Goal: Information Seeking & Learning: Learn about a topic

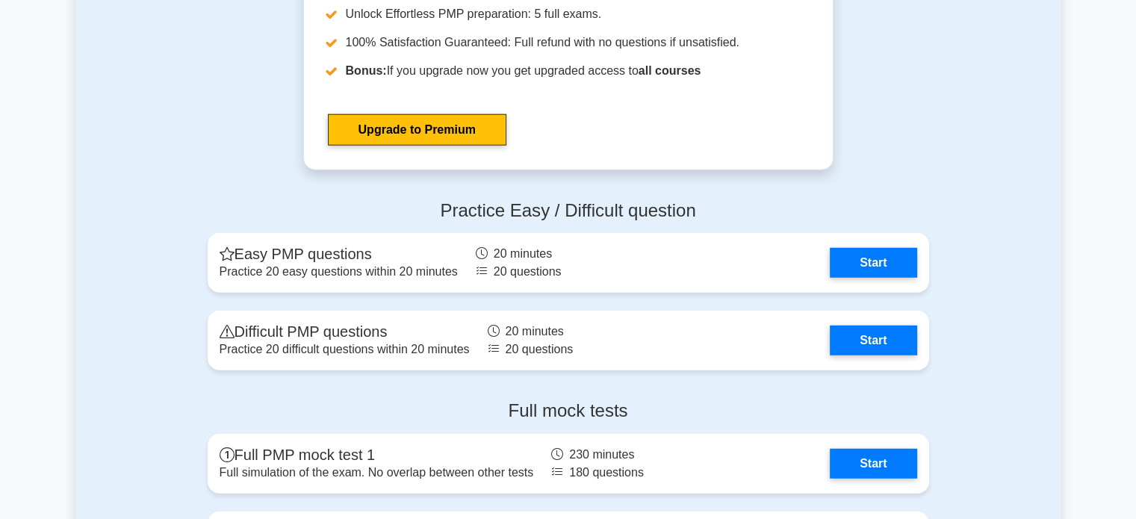
scroll to position [3959, 0]
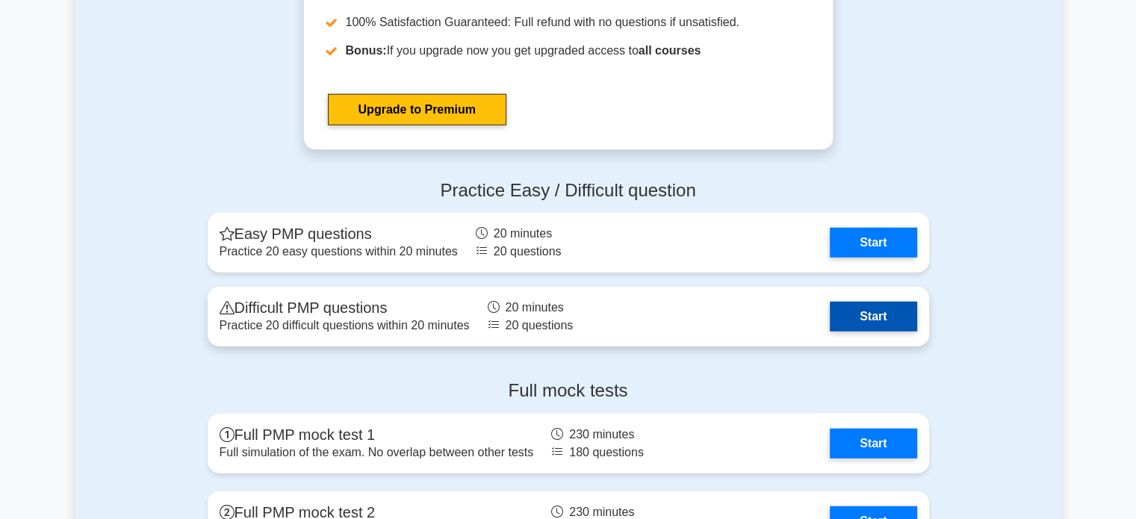
click at [841, 308] on link "Start" at bounding box center [873, 317] width 87 height 30
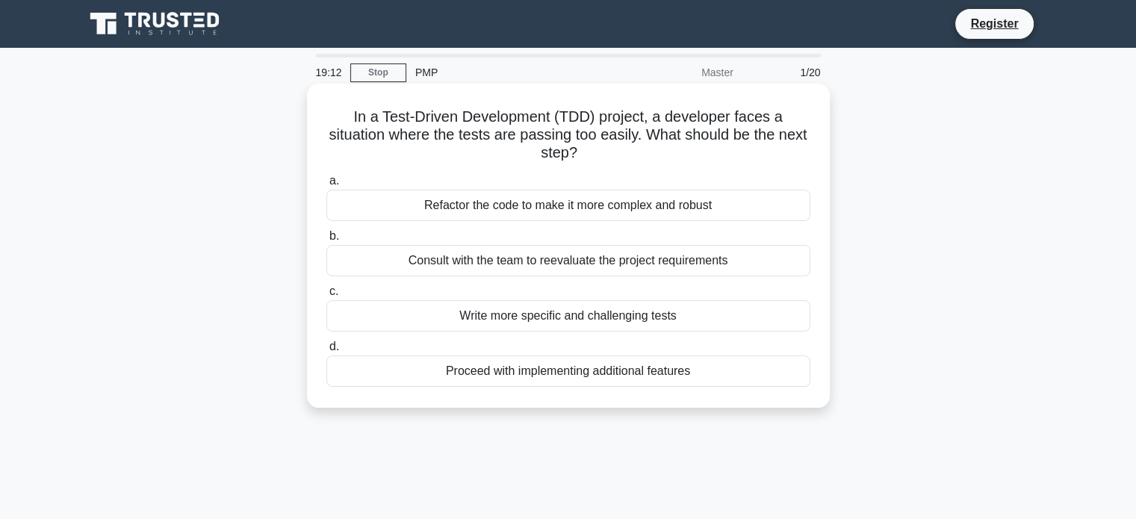
click at [640, 205] on div "Refactor the code to make it more complex and robust" at bounding box center [569, 205] width 484 height 31
click at [327, 186] on input "a. Refactor the code to make it more complex and robust" at bounding box center [327, 181] width 0 height 10
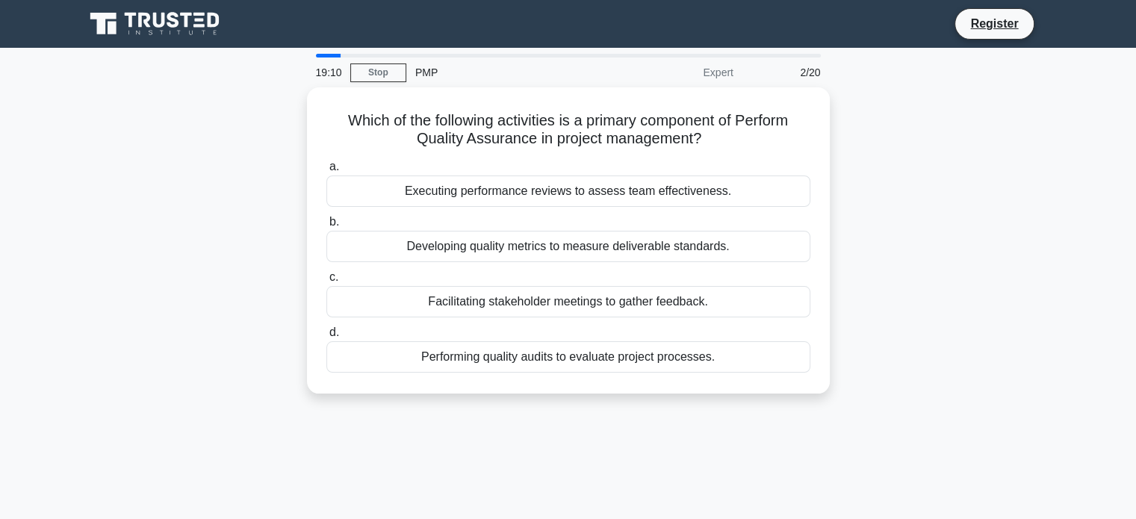
click at [640, 205] on div "a. Executing performance reviews to assess team effectiveness. b. Developing qu…" at bounding box center [569, 265] width 502 height 221
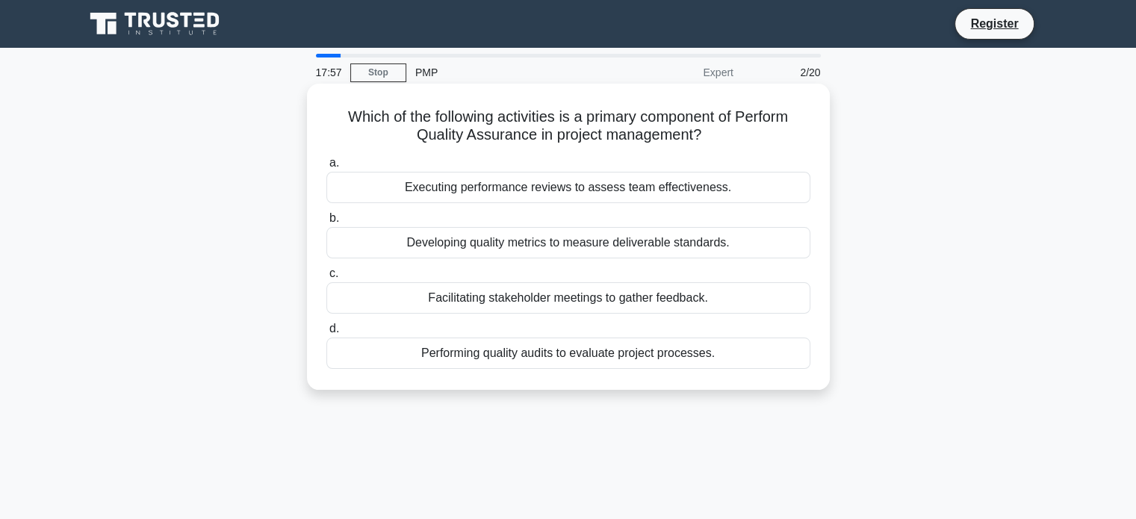
click at [678, 358] on div "Performing quality audits to evaluate project processes." at bounding box center [569, 353] width 484 height 31
click at [327, 334] on input "d. Performing quality audits to evaluate project processes." at bounding box center [327, 329] width 0 height 10
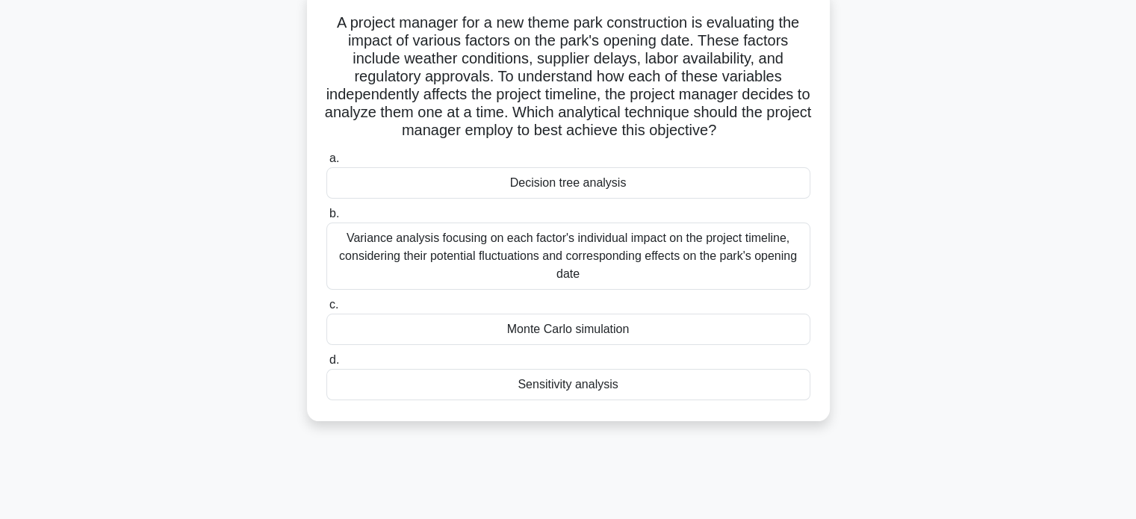
scroll to position [95, 0]
click at [617, 380] on div "Sensitivity analysis" at bounding box center [569, 383] width 484 height 31
click at [327, 365] on input "d. Sensitivity analysis" at bounding box center [327, 360] width 0 height 10
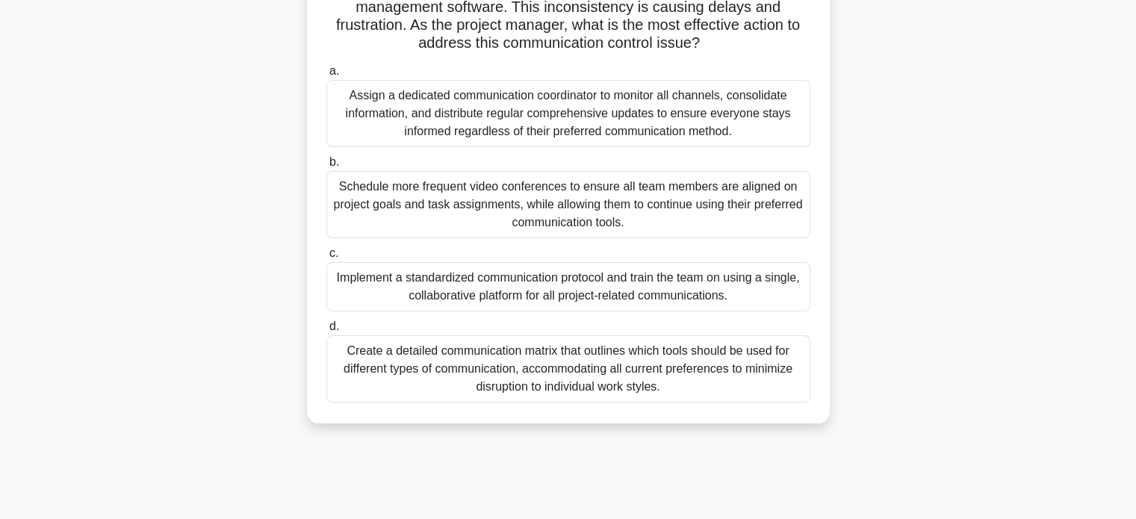
scroll to position [223, 0]
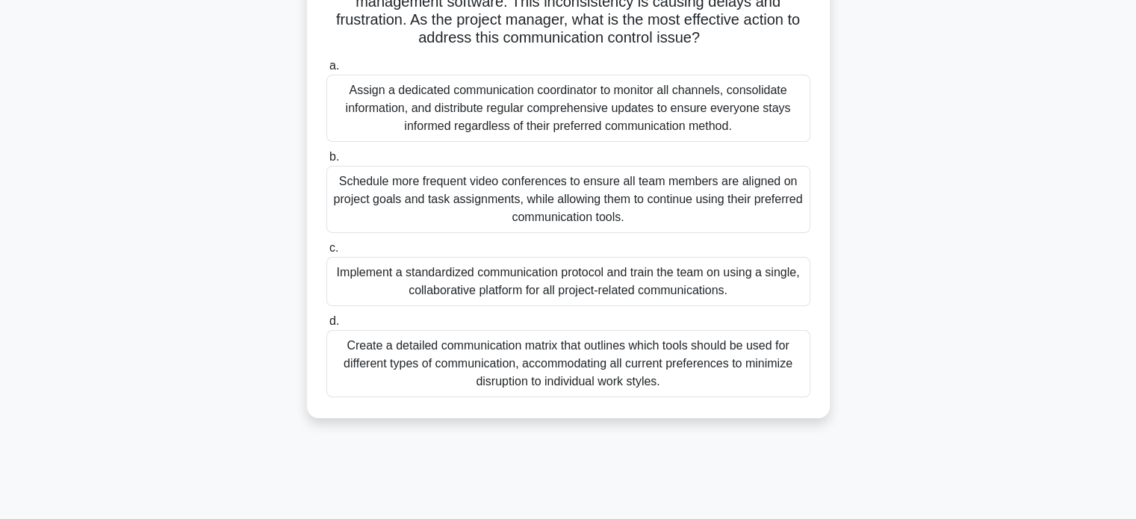
click at [666, 280] on div "Implement a standardized communication protocol and train the team on using a s…" at bounding box center [569, 281] width 484 height 49
click at [327, 253] on input "c. Implement a standardized communication protocol and train the team on using …" at bounding box center [327, 249] width 0 height 10
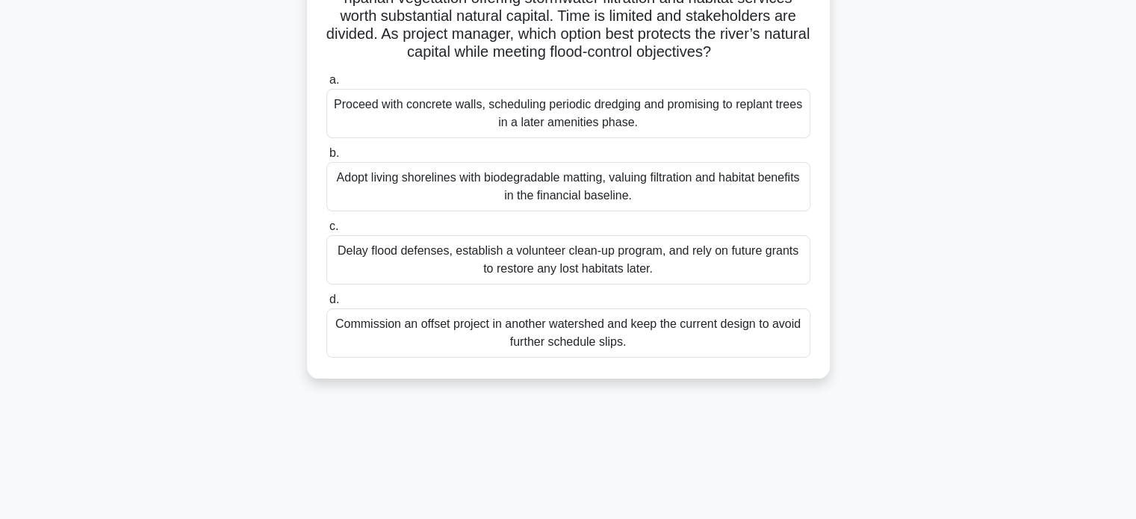
scroll to position [175, 0]
click at [672, 200] on div "Adopt living shorelines with biodegradable matting, valuing filtration and habi…" at bounding box center [569, 184] width 484 height 49
click at [327, 156] on input "b. Adopt living shorelines with biodegradable matting, valuing filtration and h…" at bounding box center [327, 151] width 0 height 10
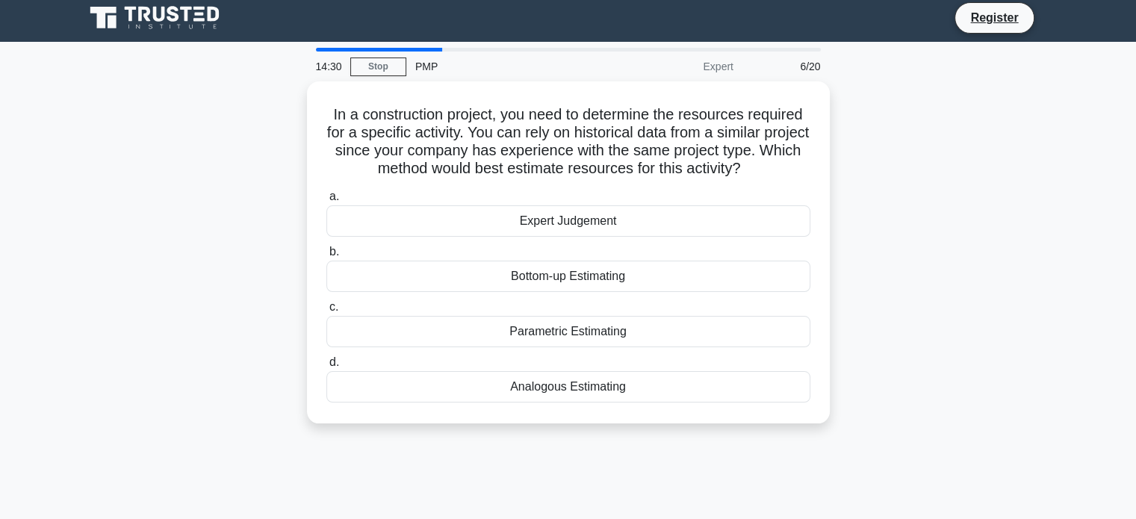
scroll to position [0, 0]
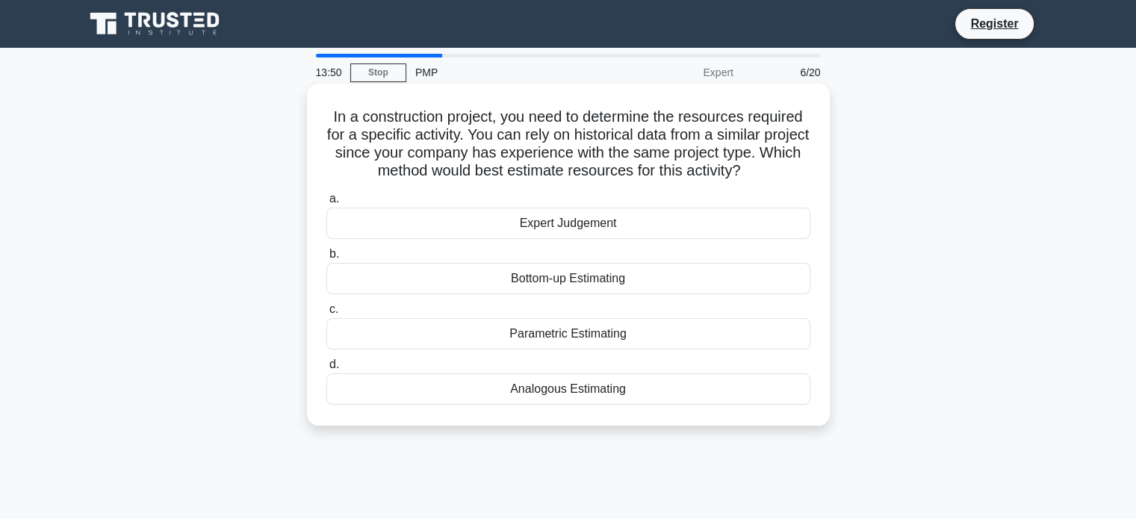
click at [619, 380] on div "Analogous Estimating" at bounding box center [569, 389] width 484 height 31
click at [327, 370] on input "d. Analogous Estimating" at bounding box center [327, 365] width 0 height 10
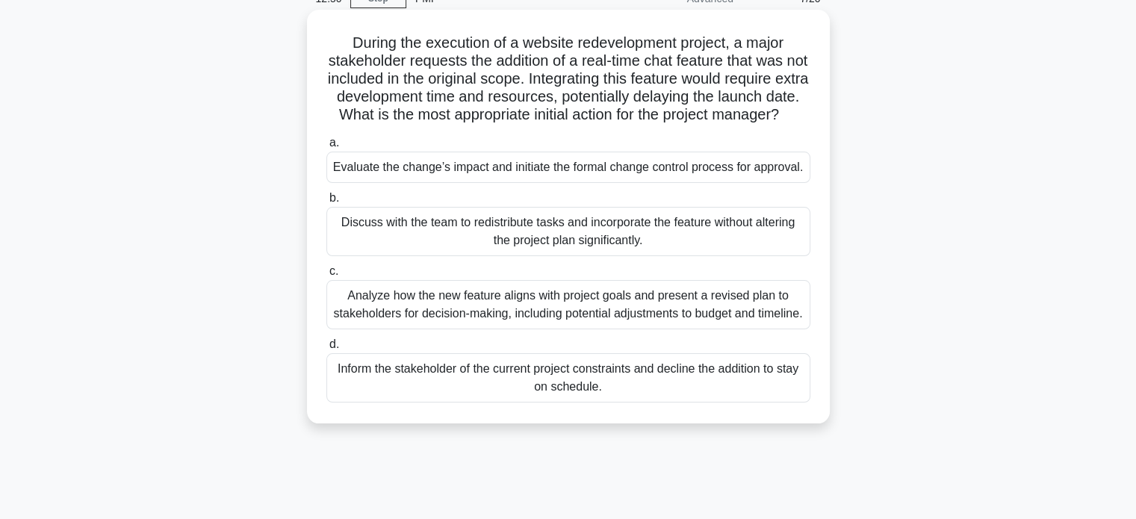
scroll to position [75, 0]
click at [717, 182] on div "Evaluate the change’s impact and initiate the formal change control process for…" at bounding box center [569, 166] width 484 height 31
click at [327, 147] on input "a. Evaluate the change’s impact and initiate the formal change control process …" at bounding box center [327, 142] width 0 height 10
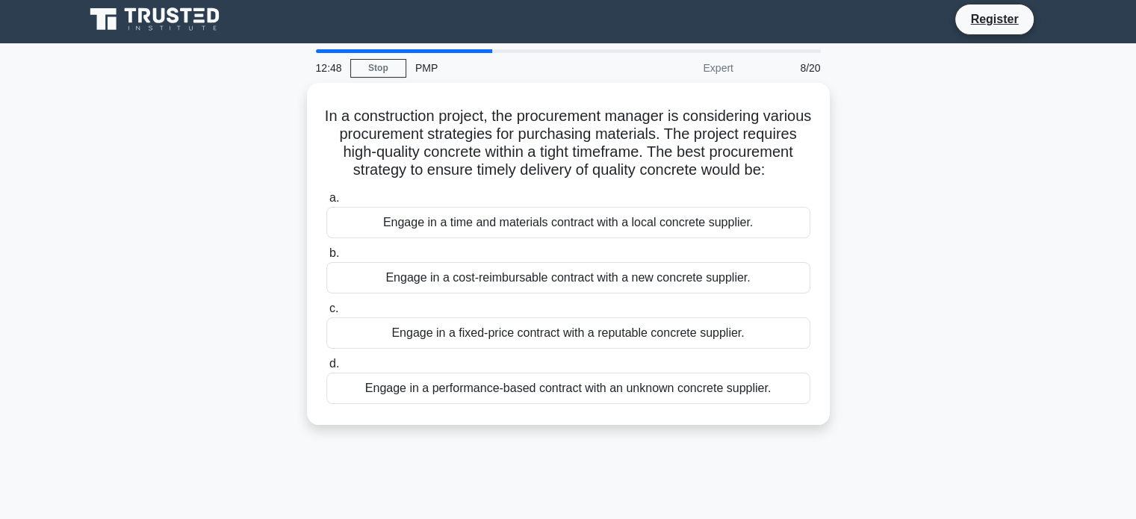
scroll to position [0, 0]
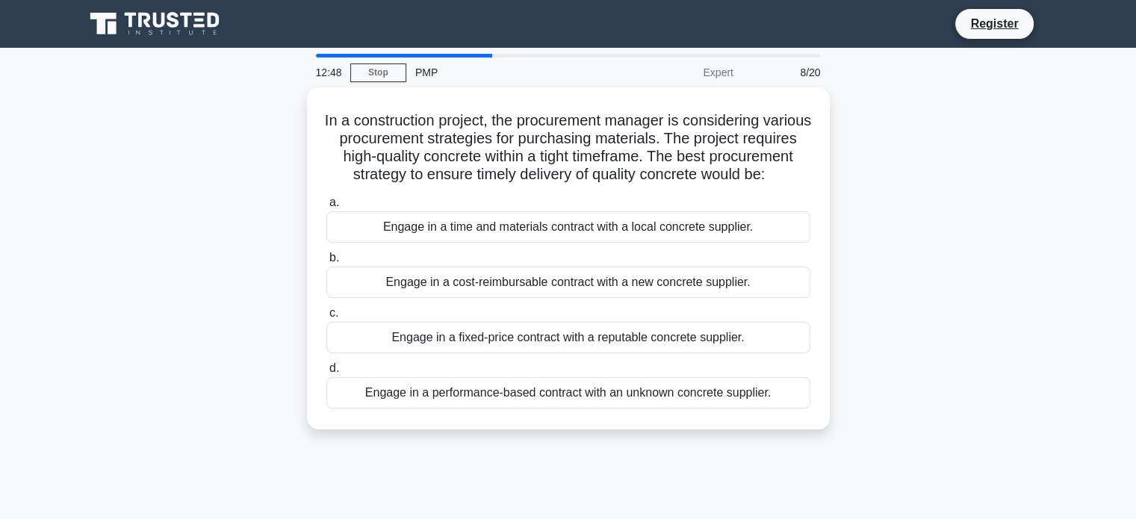
click at [717, 184] on h5 "In a construction project, the procurement manager is considering various procu…" at bounding box center [568, 147] width 487 height 73
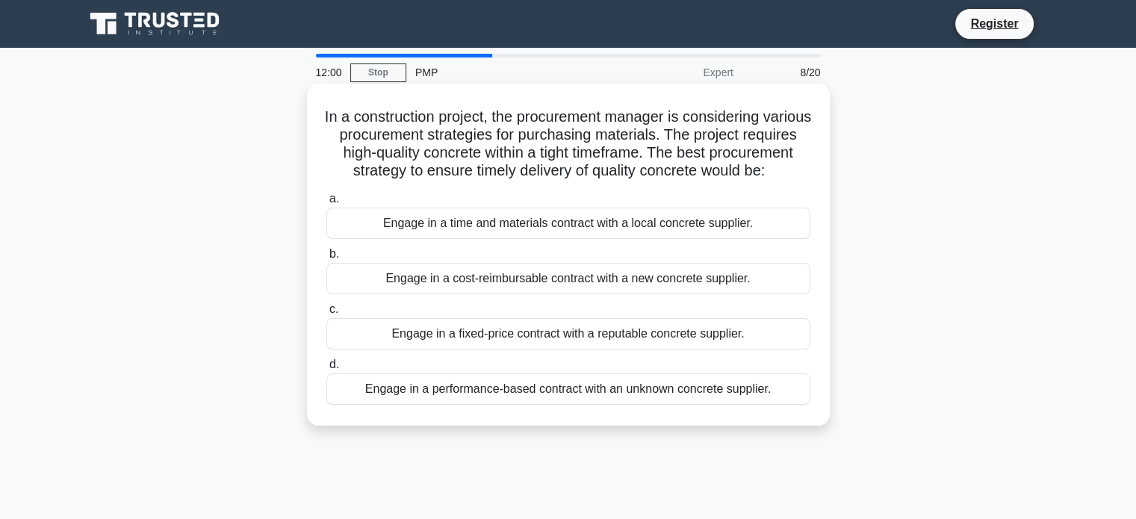
click at [661, 235] on div "Engage in a time and materials contract with a local concrete supplier." at bounding box center [569, 223] width 484 height 31
click at [327, 204] on input "a. Engage in a time and materials contract with a local concrete supplier." at bounding box center [327, 199] width 0 height 10
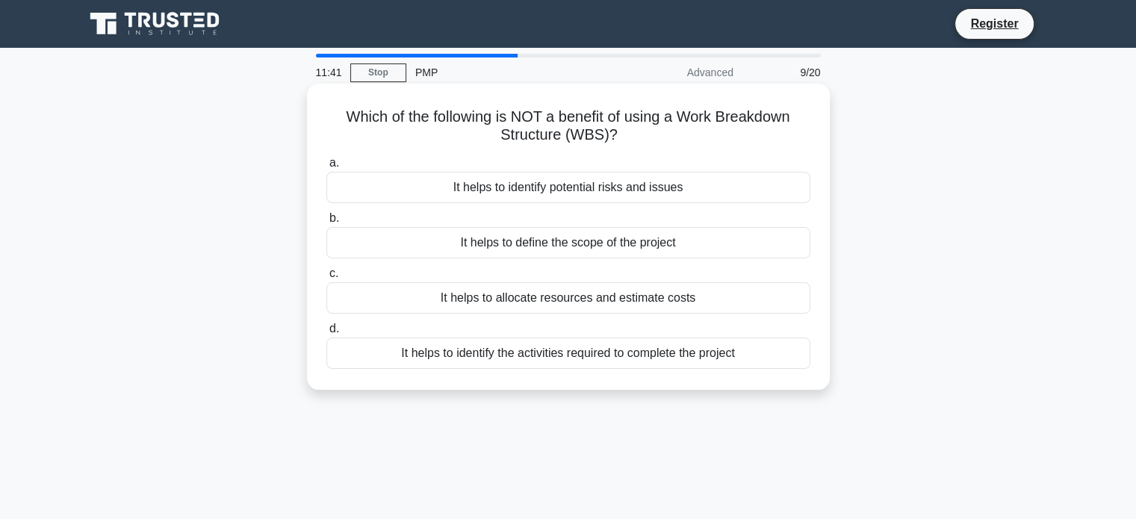
click at [643, 244] on div "It helps to define the scope of the project" at bounding box center [569, 242] width 484 height 31
click at [327, 223] on input "b. It helps to define the scope of the project" at bounding box center [327, 219] width 0 height 10
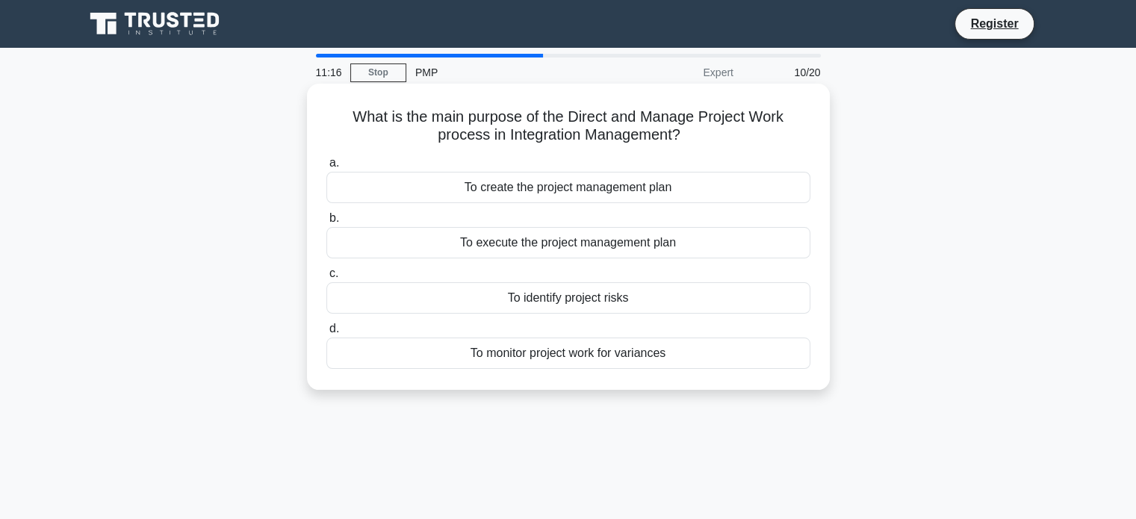
click at [649, 348] on div "To monitor project work for variances" at bounding box center [569, 353] width 484 height 31
click at [327, 334] on input "d. To monitor project work for variances" at bounding box center [327, 329] width 0 height 10
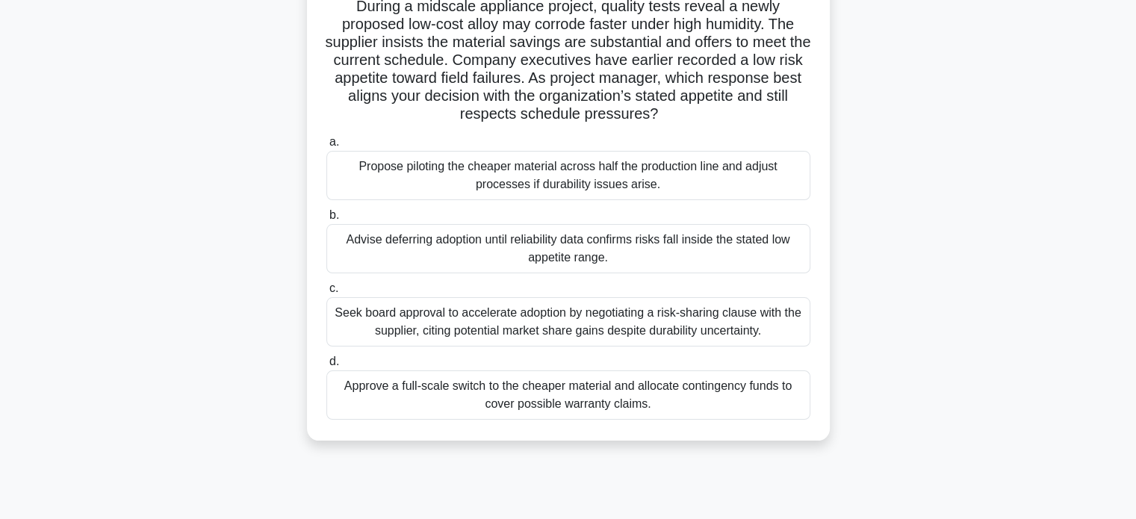
scroll to position [117, 0]
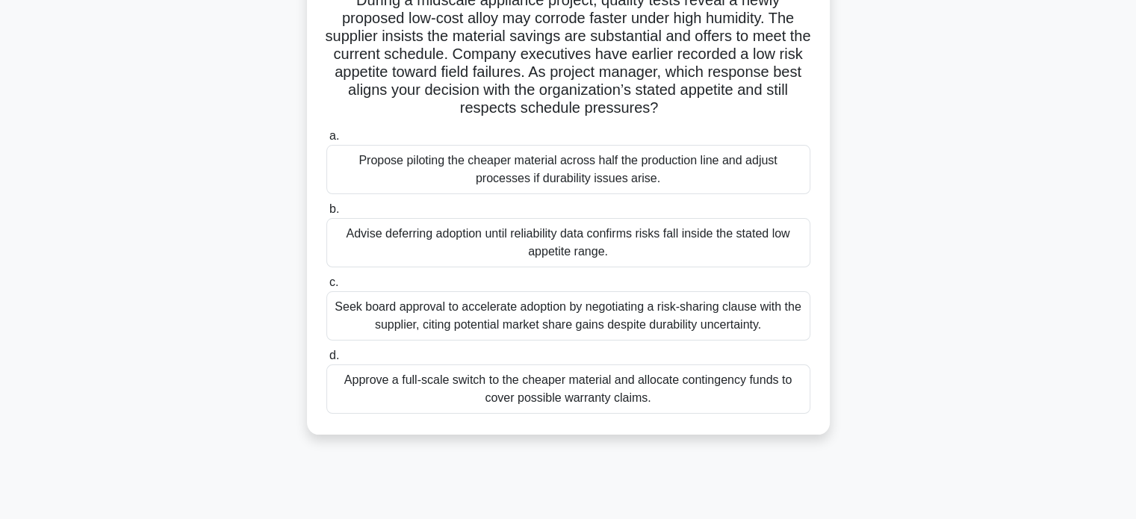
click at [746, 330] on div "Seek board approval to accelerate adoption by negotiating a risk-sharing clause…" at bounding box center [569, 315] width 484 height 49
click at [327, 288] on input "c. Seek board approval to accelerate adoption by negotiating a risk-sharing cla…" at bounding box center [327, 283] width 0 height 10
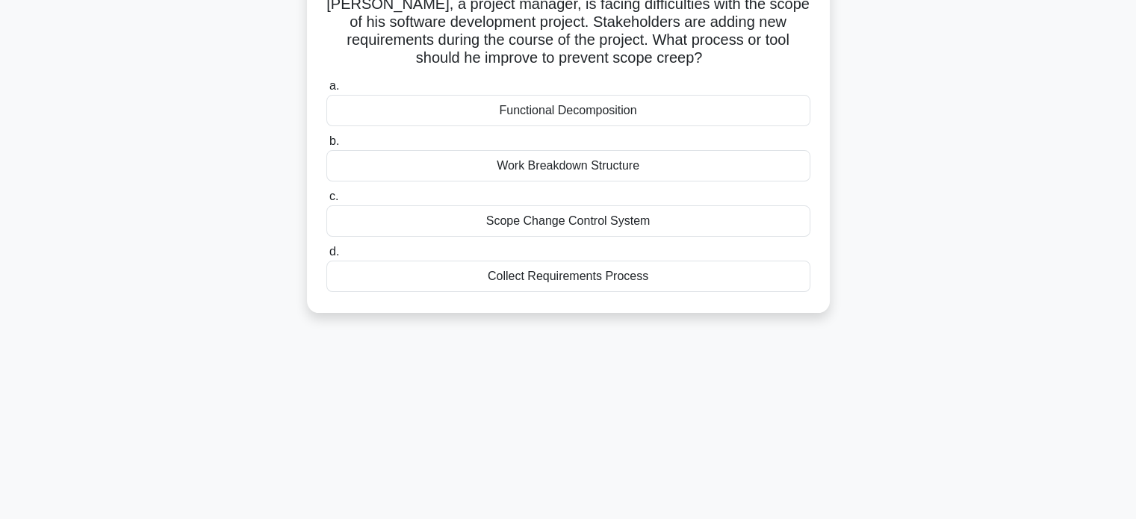
scroll to position [0, 0]
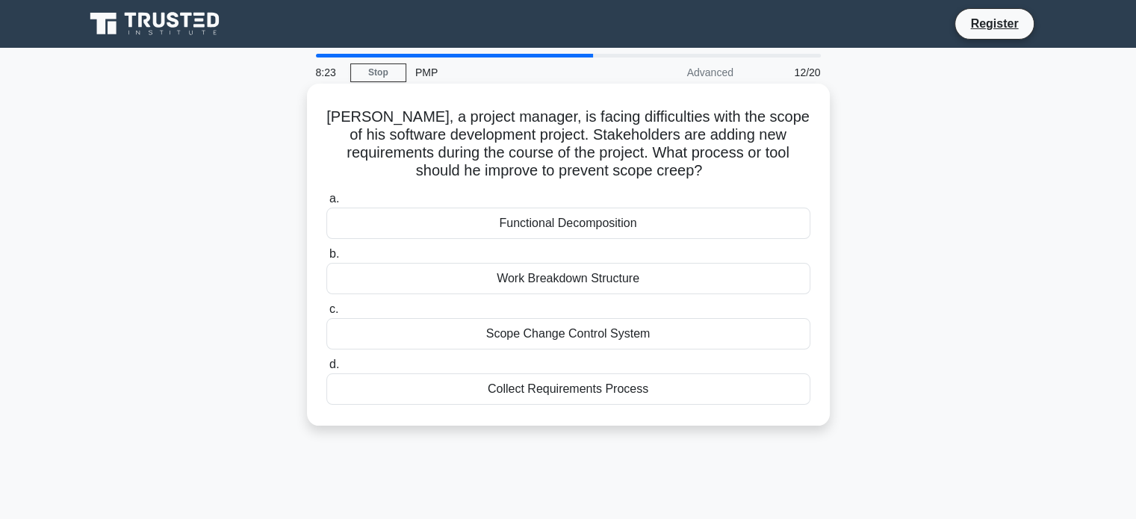
click at [550, 338] on div "Scope Change Control System" at bounding box center [569, 333] width 484 height 31
click at [327, 315] on input "c. Scope Change Control System" at bounding box center [327, 310] width 0 height 10
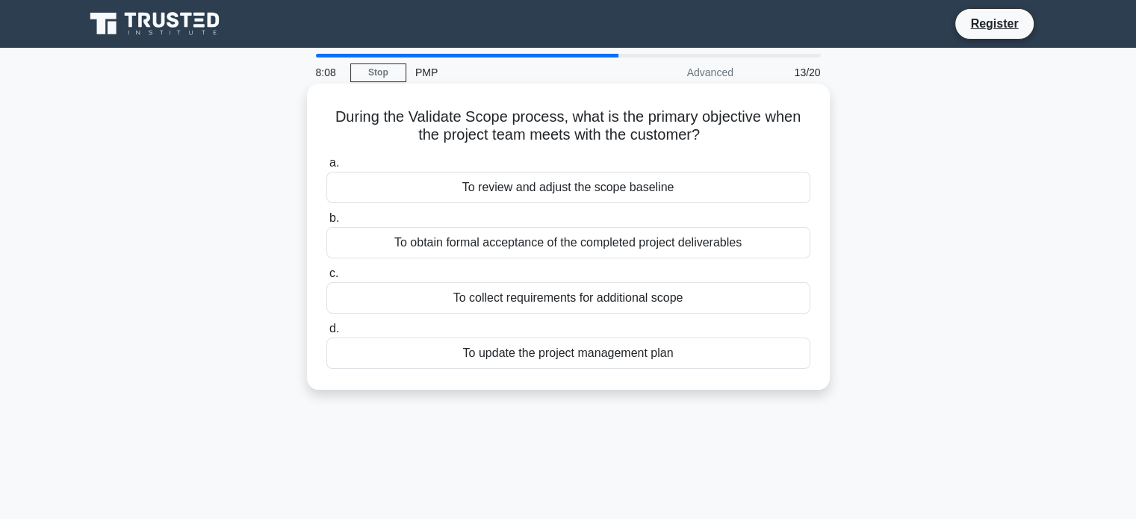
click at [571, 235] on div "To obtain formal acceptance of the completed project deliverables" at bounding box center [569, 242] width 484 height 31
click at [327, 223] on input "b. To obtain formal acceptance of the completed project deliverables" at bounding box center [327, 219] width 0 height 10
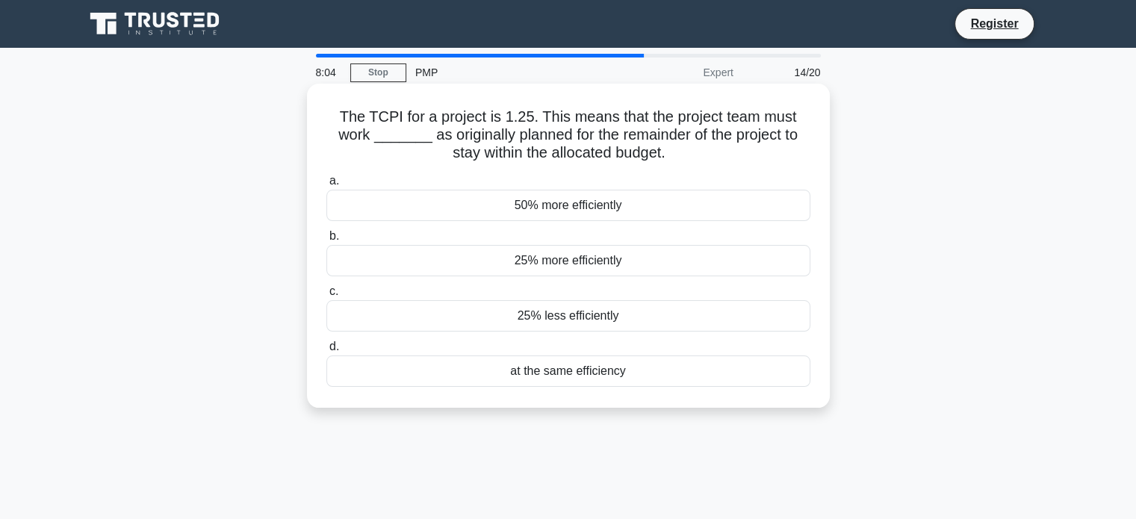
click at [578, 262] on div "25% more efficiently" at bounding box center [569, 260] width 484 height 31
click at [327, 241] on input "b. 25% more efficiently" at bounding box center [327, 237] width 0 height 10
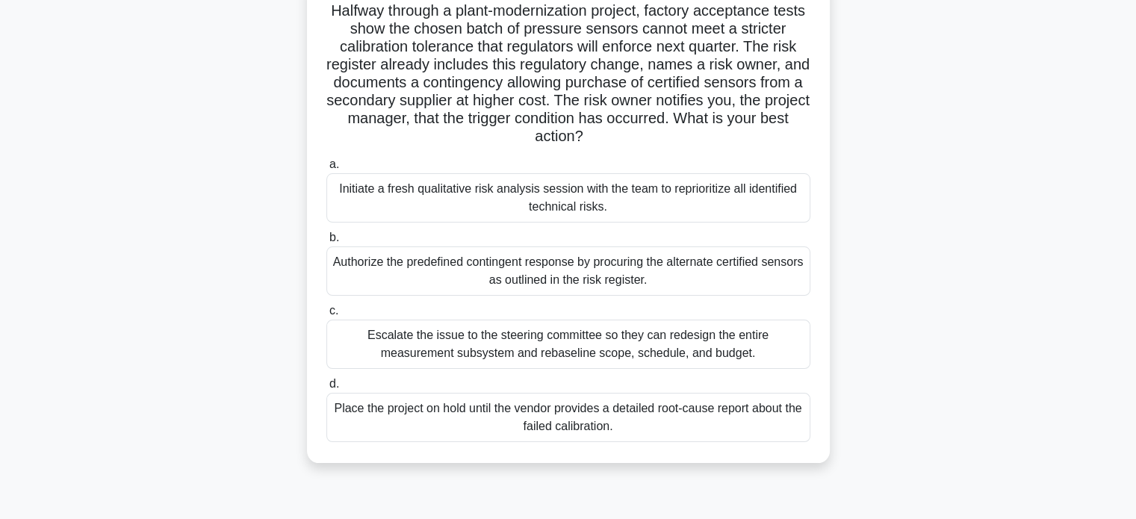
scroll to position [111, 0]
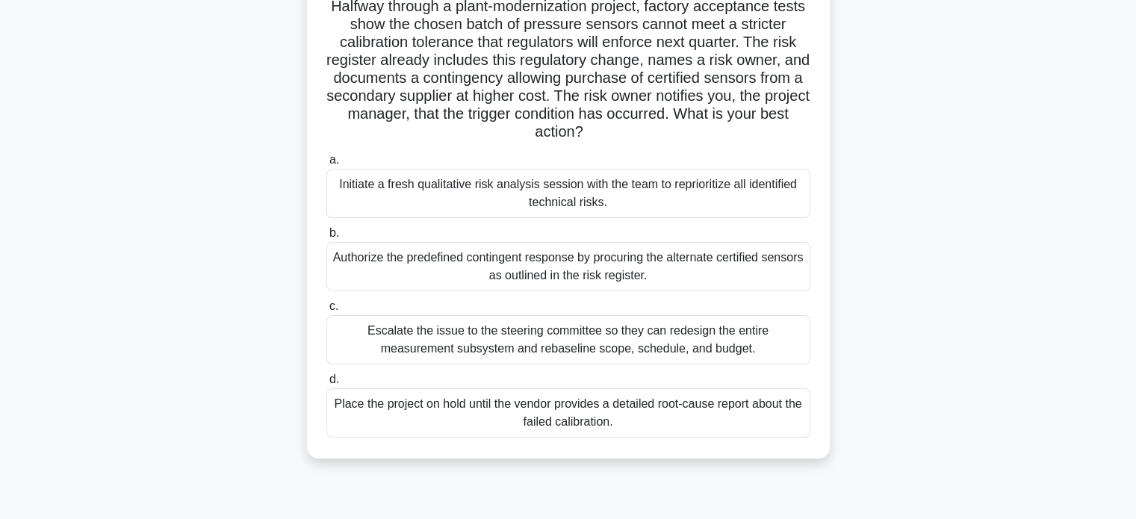
click at [586, 288] on div "Authorize the predefined contingent response by procuring the alternate certifi…" at bounding box center [569, 266] width 484 height 49
click at [327, 238] on input "b. Authorize the predefined contingent response by procuring the alternate cert…" at bounding box center [327, 234] width 0 height 10
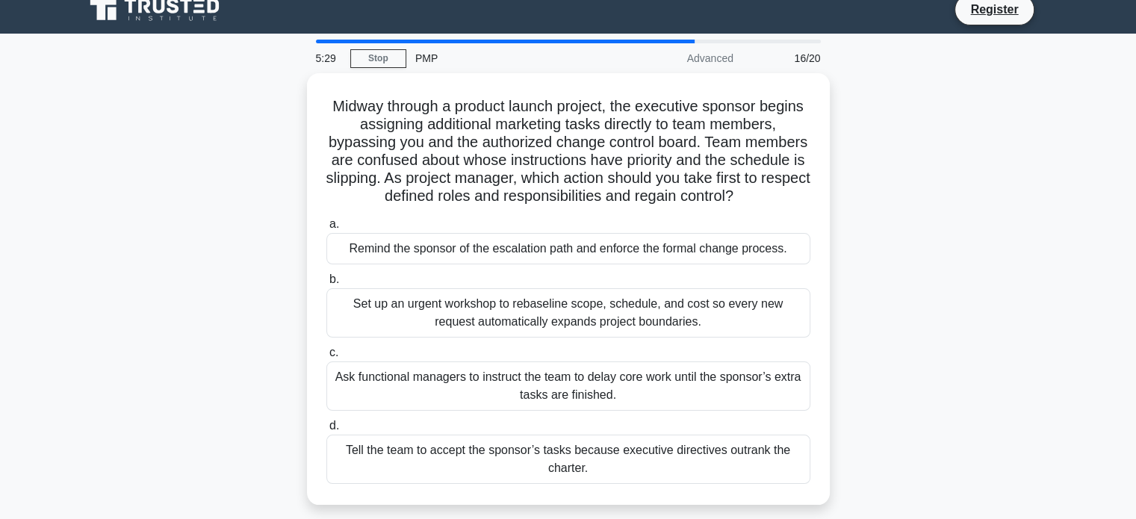
scroll to position [11, 0]
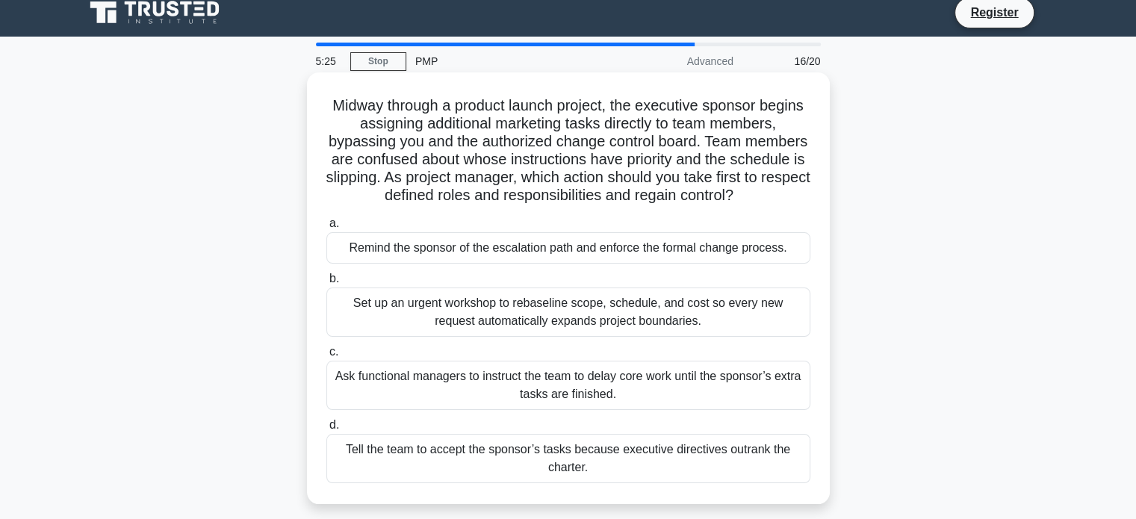
click at [546, 240] on div "Remind the sponsor of the escalation path and enforce the formal change process." at bounding box center [569, 247] width 484 height 31
click at [327, 229] on input "a. Remind the sponsor of the escalation path and enforce the formal change proc…" at bounding box center [327, 224] width 0 height 10
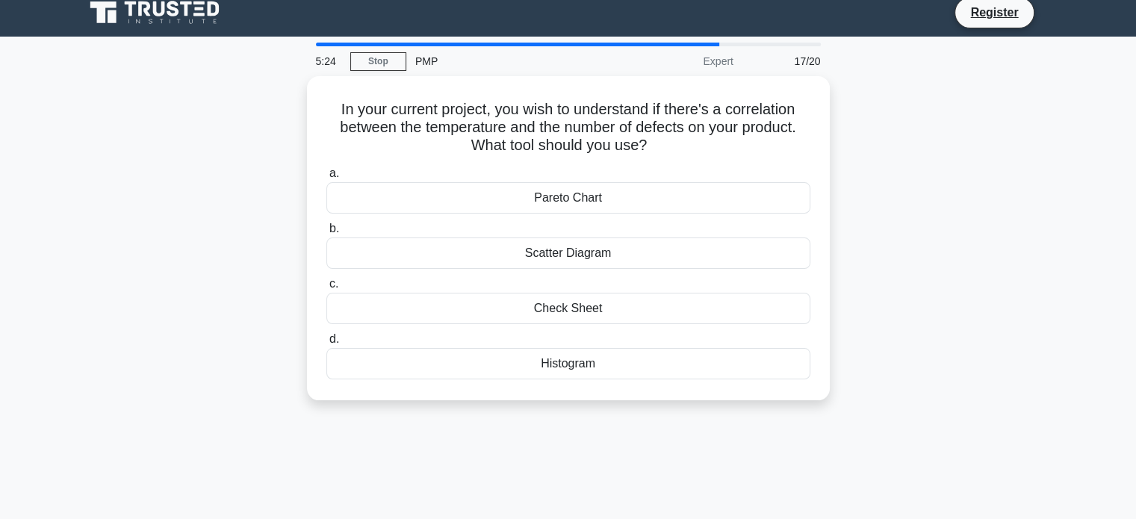
scroll to position [0, 0]
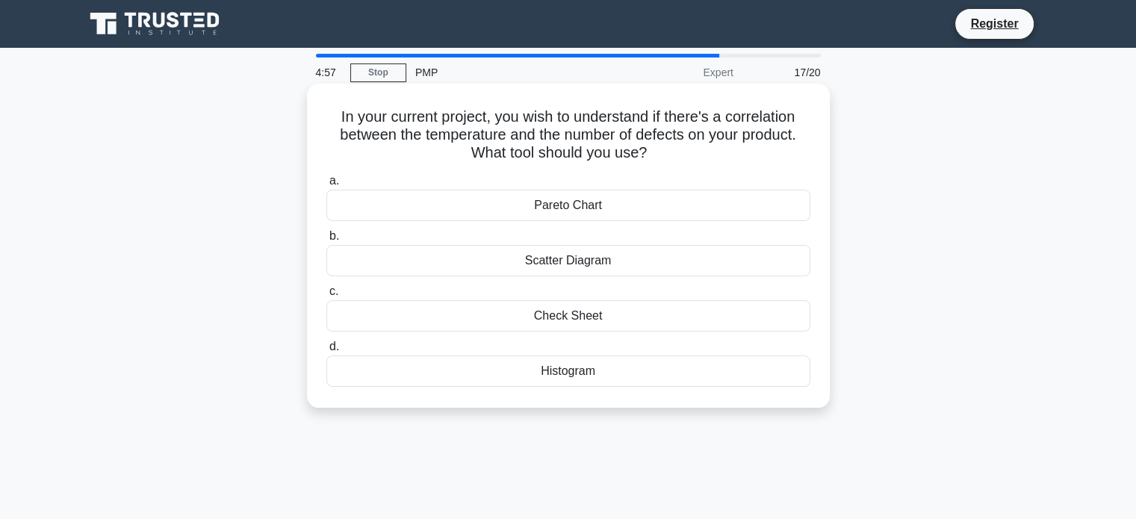
click at [577, 213] on div "Pareto Chart" at bounding box center [569, 205] width 484 height 31
click at [327, 186] on input "a. Pareto Chart" at bounding box center [327, 181] width 0 height 10
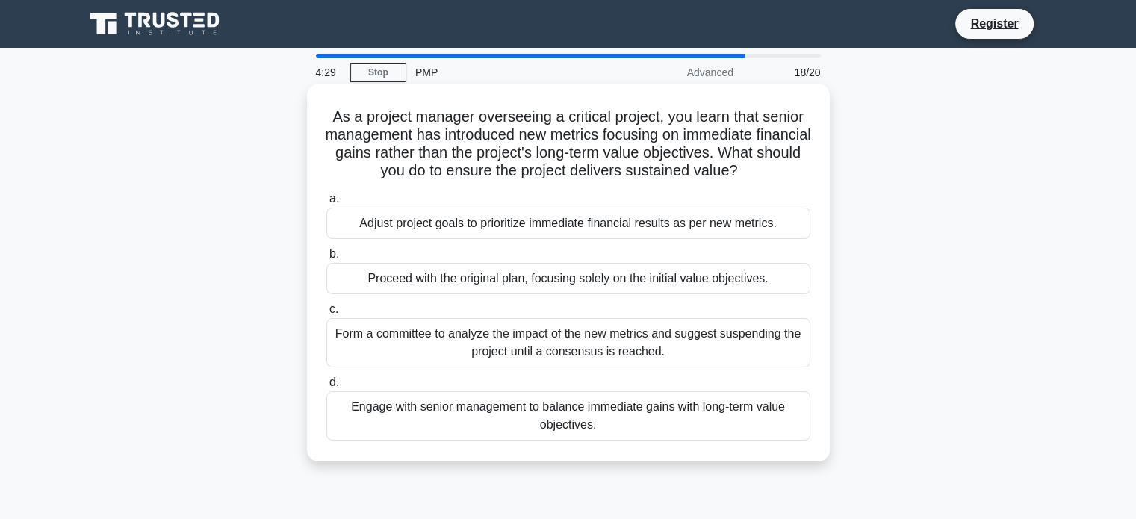
click at [619, 402] on div "Engage with senior management to balance immediate gains with long-term value o…" at bounding box center [569, 416] width 484 height 49
click at [327, 388] on input "d. Engage with senior management to balance immediate gains with long-term valu…" at bounding box center [327, 383] width 0 height 10
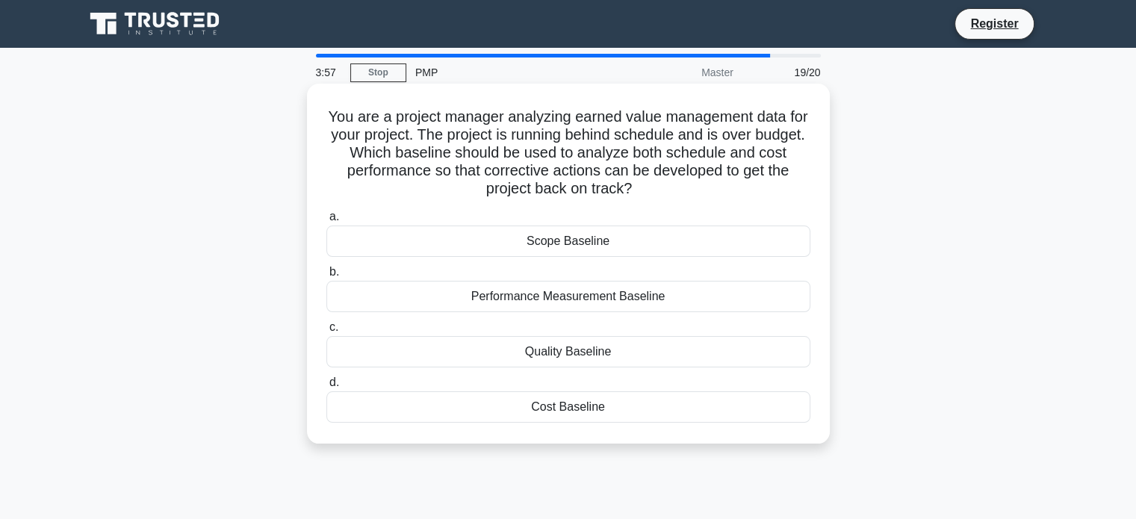
click at [649, 299] on div "Performance Measurement Baseline" at bounding box center [569, 296] width 484 height 31
click at [327, 277] on input "b. Performance Measurement Baseline" at bounding box center [327, 272] width 0 height 10
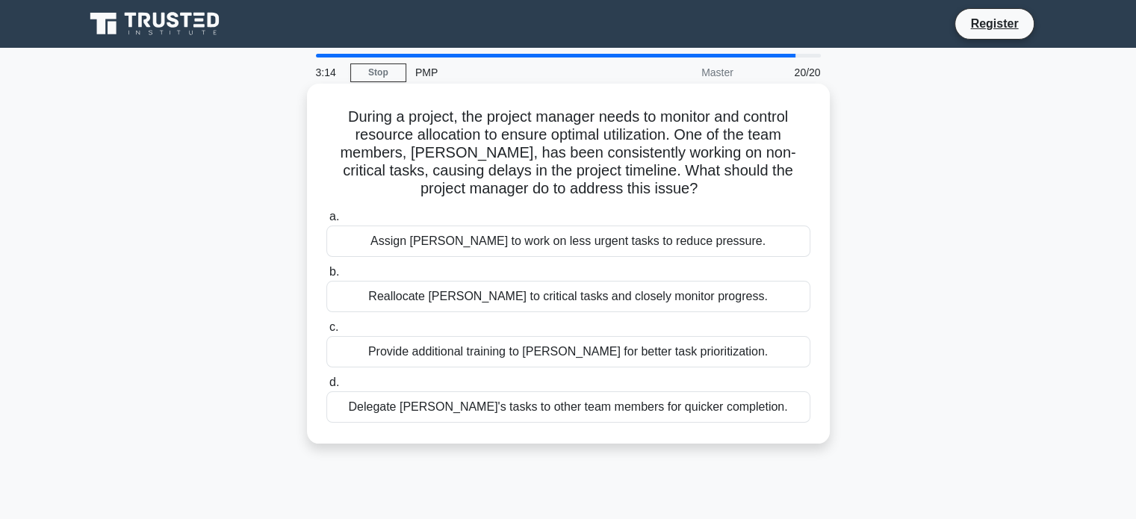
click at [708, 406] on div "Delegate John's tasks to other team members for quicker completion." at bounding box center [569, 407] width 484 height 31
click at [327, 388] on input "d. Delegate John's tasks to other team members for quicker completion." at bounding box center [327, 383] width 0 height 10
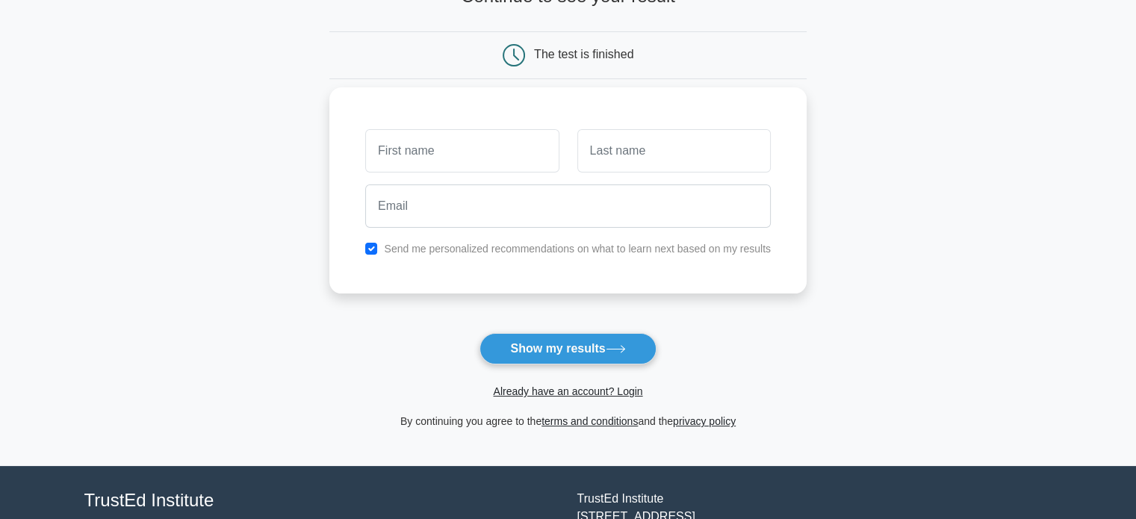
scroll to position [121, 0]
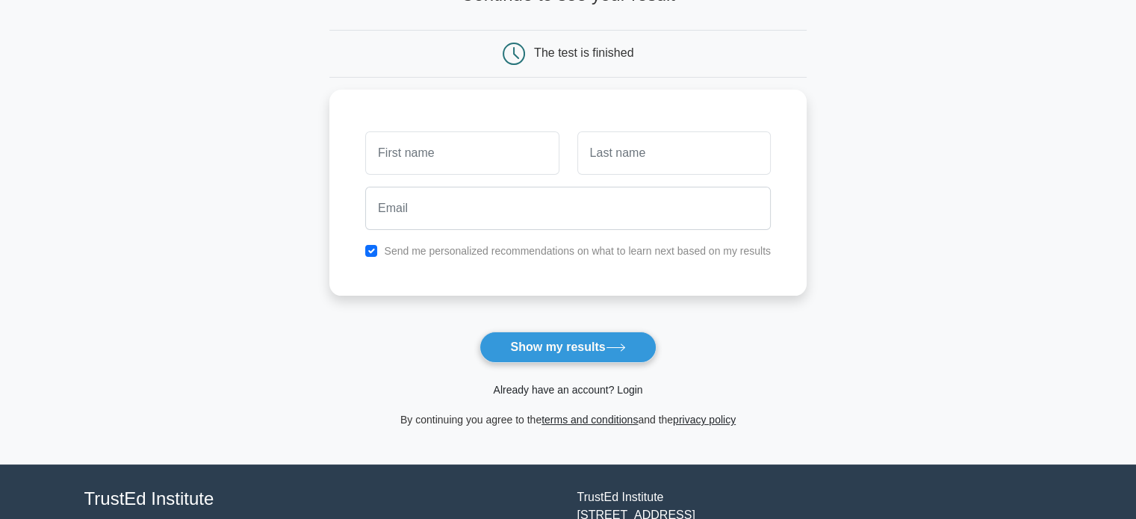
click at [547, 385] on link "Already have an account? Login" at bounding box center [567, 390] width 149 height 12
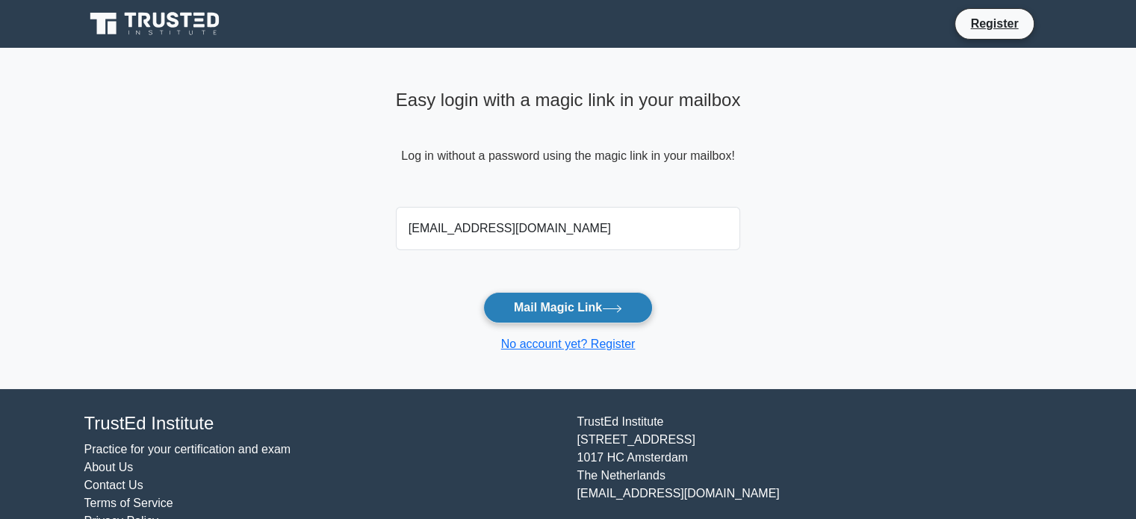
type input "cwm.bhagyashreedhuri@gmail.com"
click at [595, 316] on button "Mail Magic Link" at bounding box center [568, 307] width 170 height 31
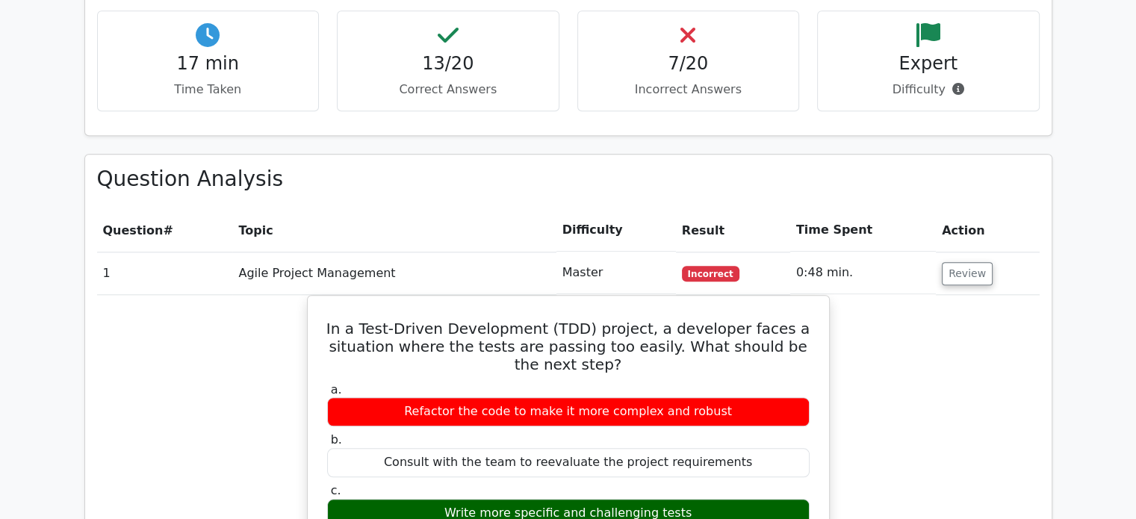
scroll to position [1447, 0]
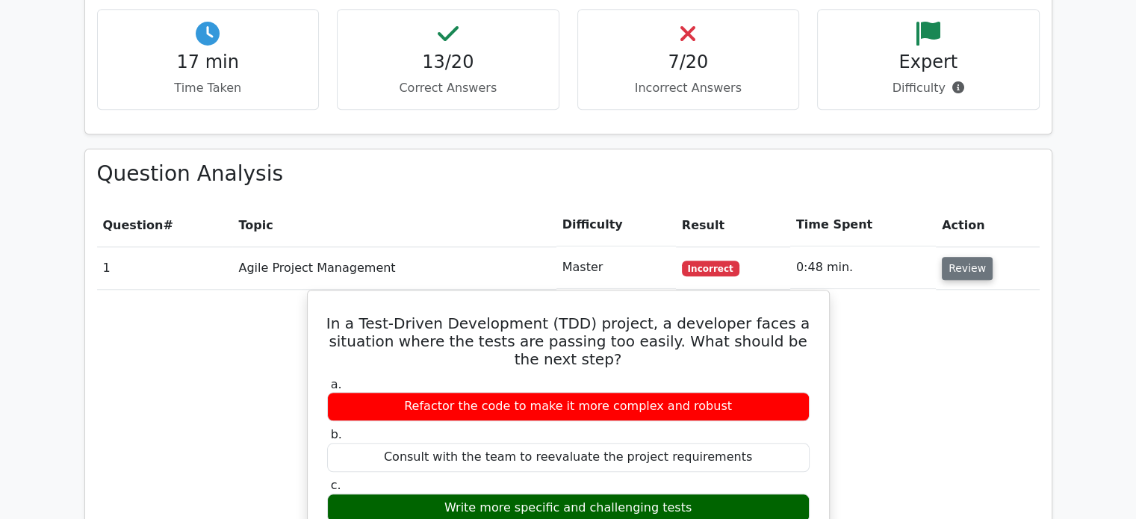
click at [971, 257] on button "Review" at bounding box center [967, 268] width 51 height 23
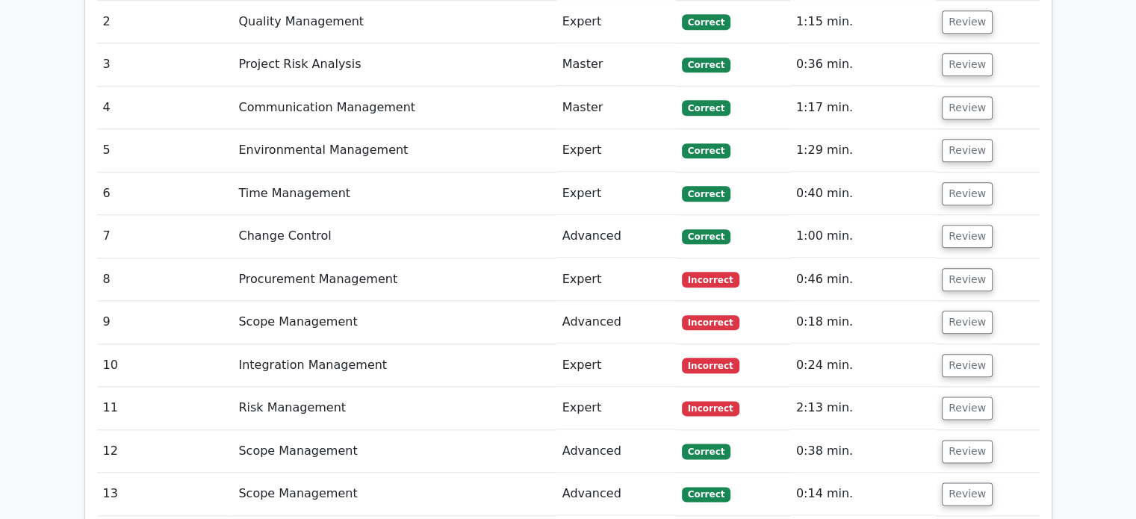
scroll to position [1736, 0]
click at [952, 267] on button "Review" at bounding box center [967, 278] width 51 height 23
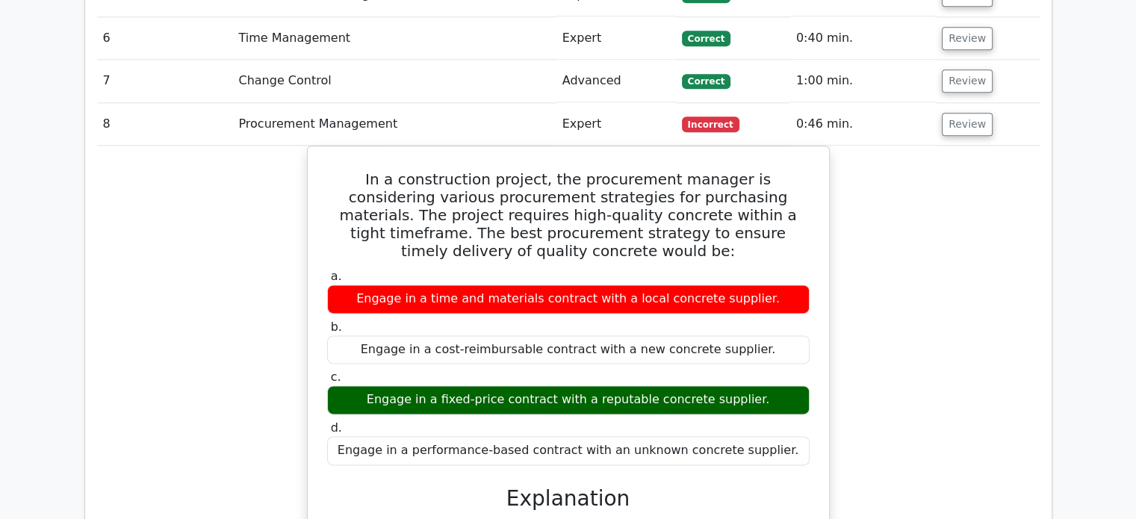
scroll to position [1890, 0]
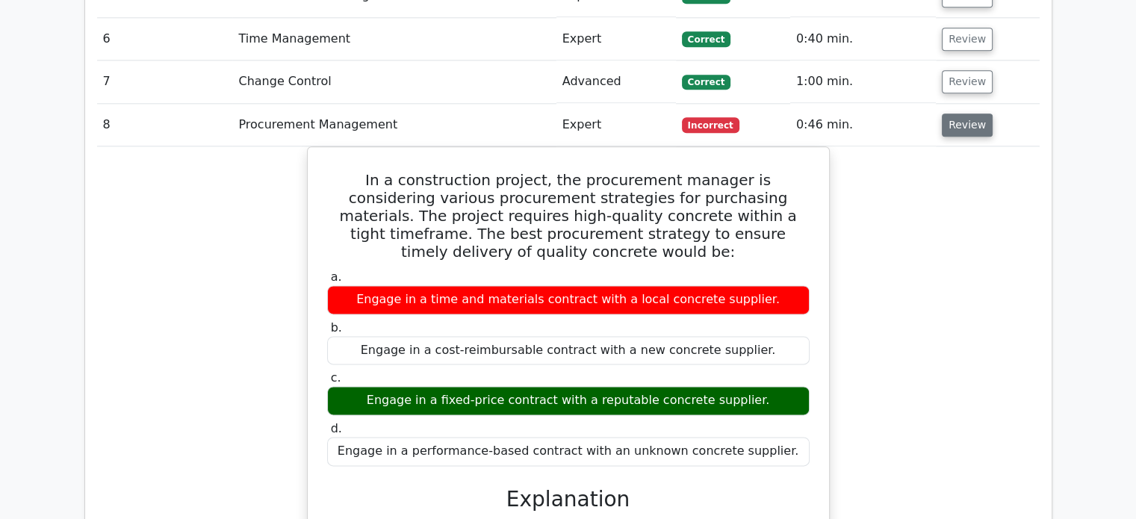
click at [955, 114] on button "Review" at bounding box center [967, 125] width 51 height 23
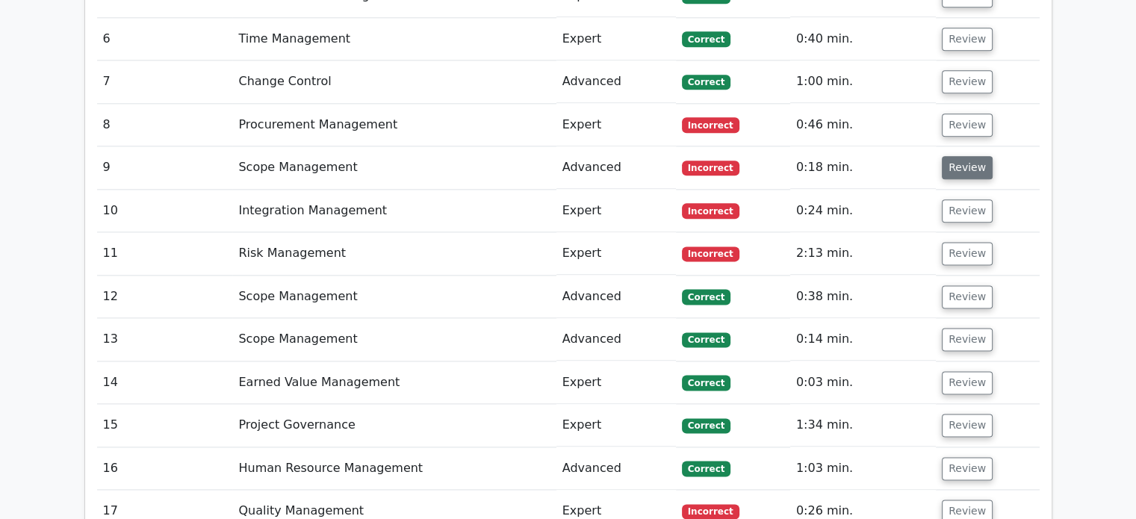
click at [968, 156] on button "Review" at bounding box center [967, 167] width 51 height 23
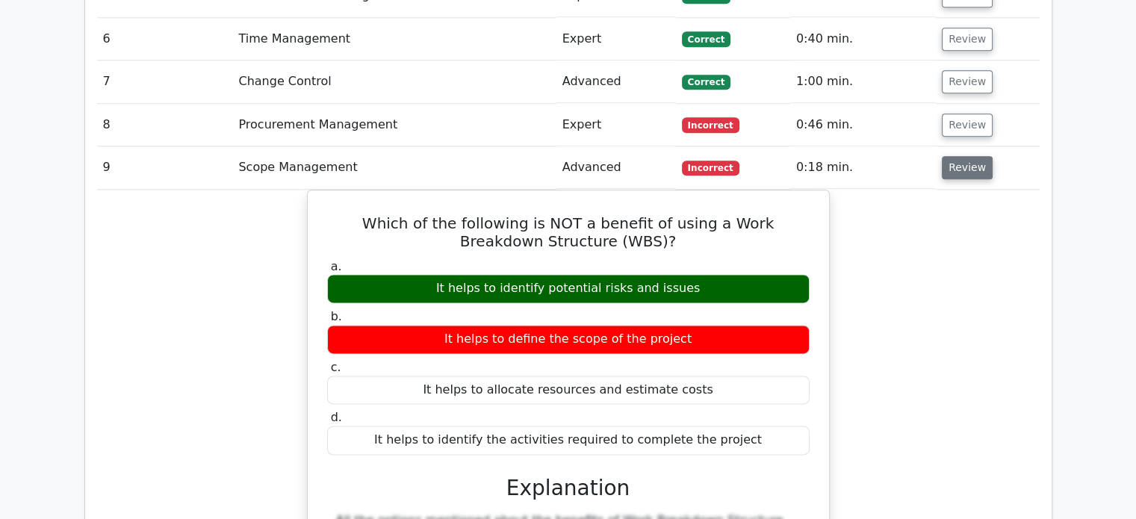
click at [965, 156] on button "Review" at bounding box center [967, 167] width 51 height 23
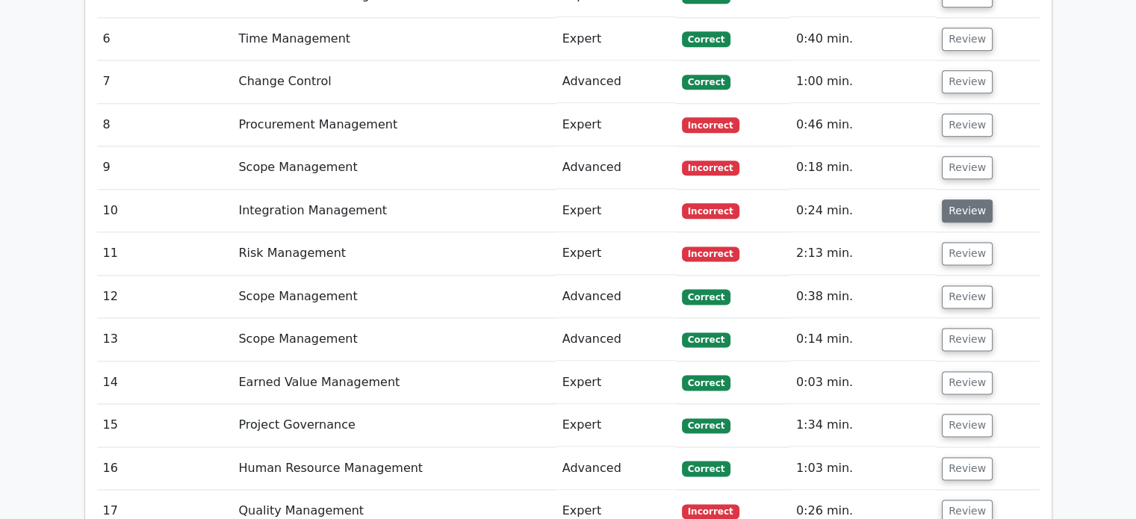
click at [963, 199] on button "Review" at bounding box center [967, 210] width 51 height 23
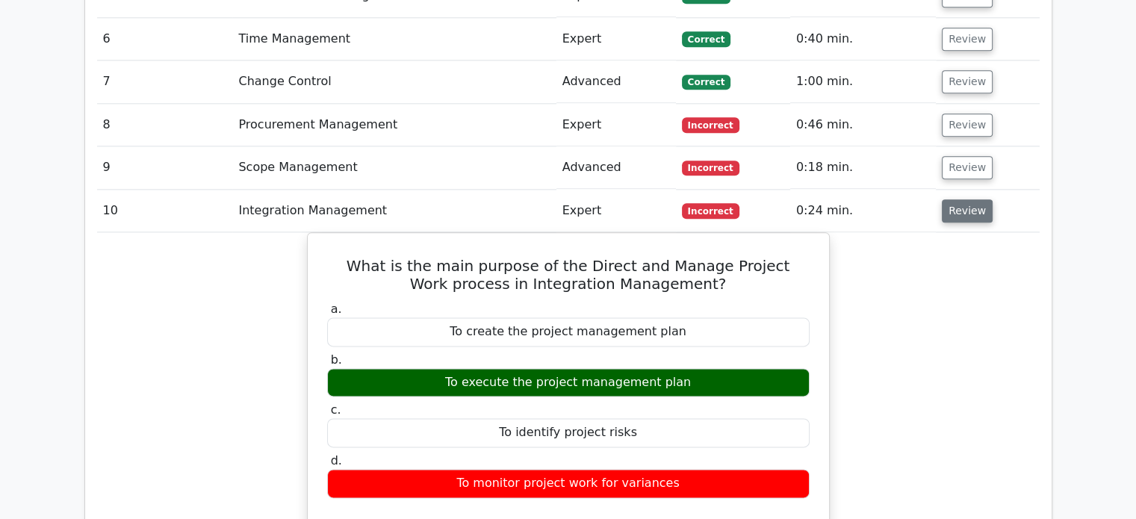
click at [963, 199] on button "Review" at bounding box center [967, 210] width 51 height 23
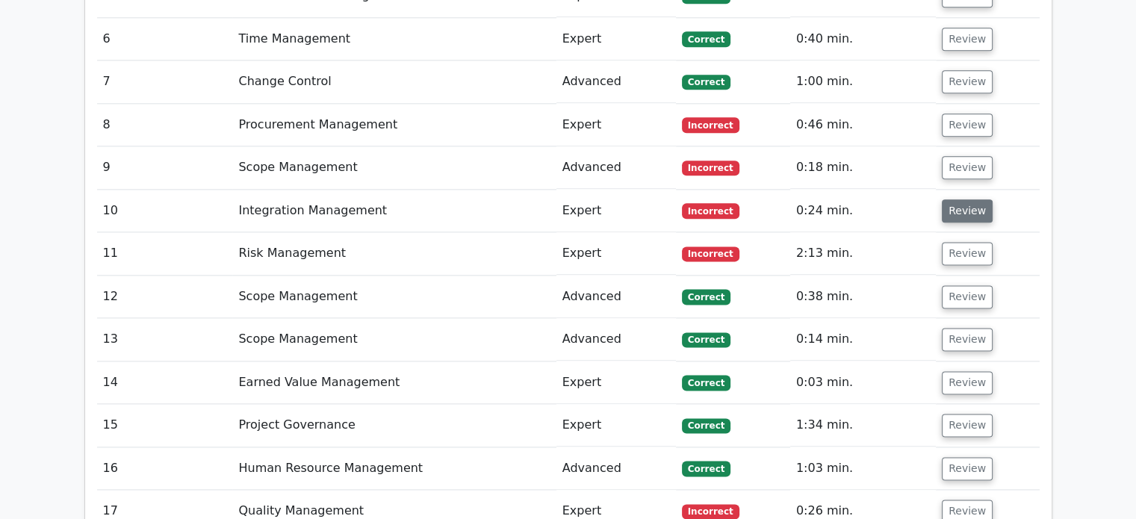
click at [963, 199] on button "Review" at bounding box center [967, 210] width 51 height 23
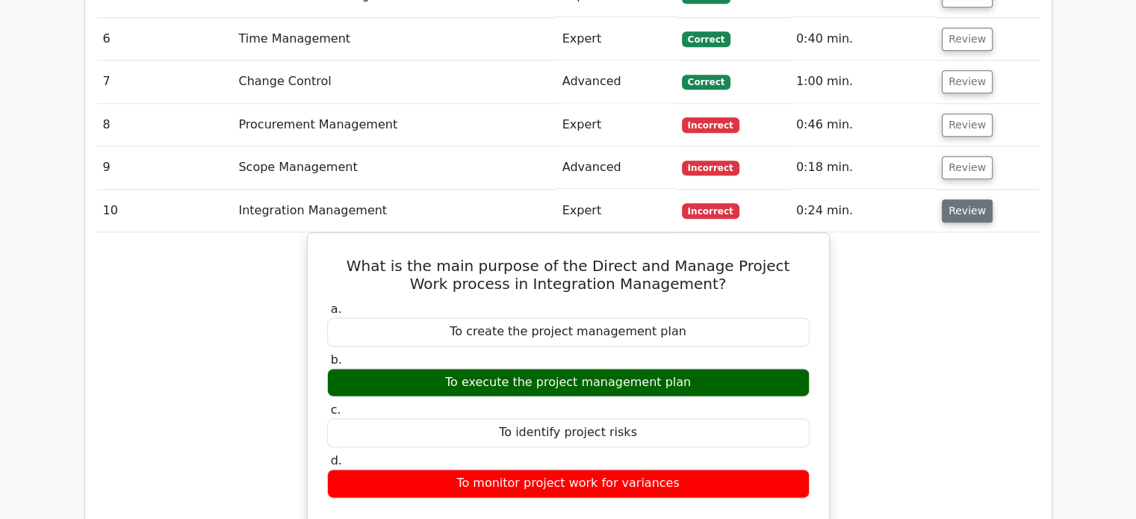
click at [963, 199] on button "Review" at bounding box center [967, 210] width 51 height 23
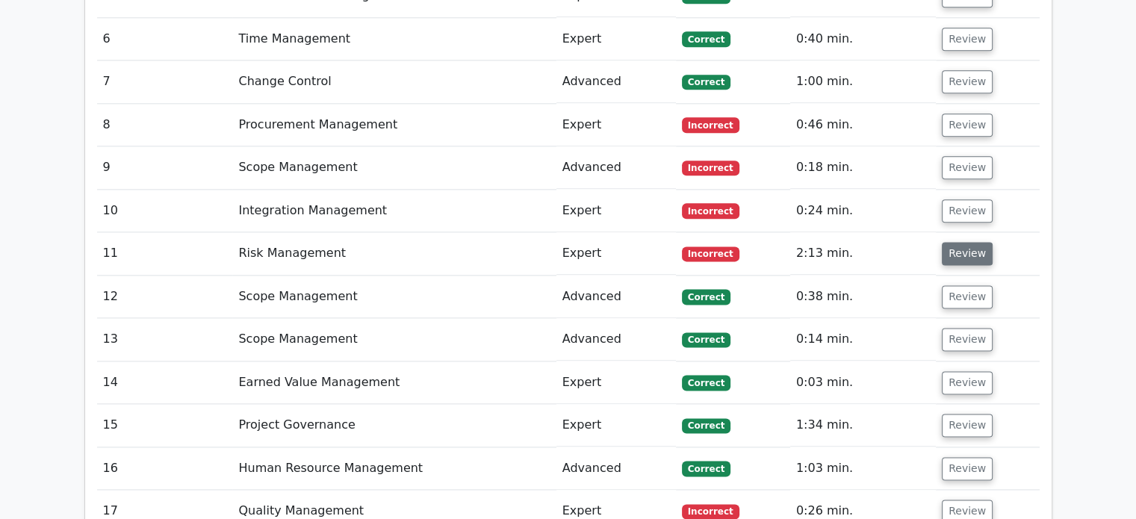
click at [968, 242] on button "Review" at bounding box center [967, 253] width 51 height 23
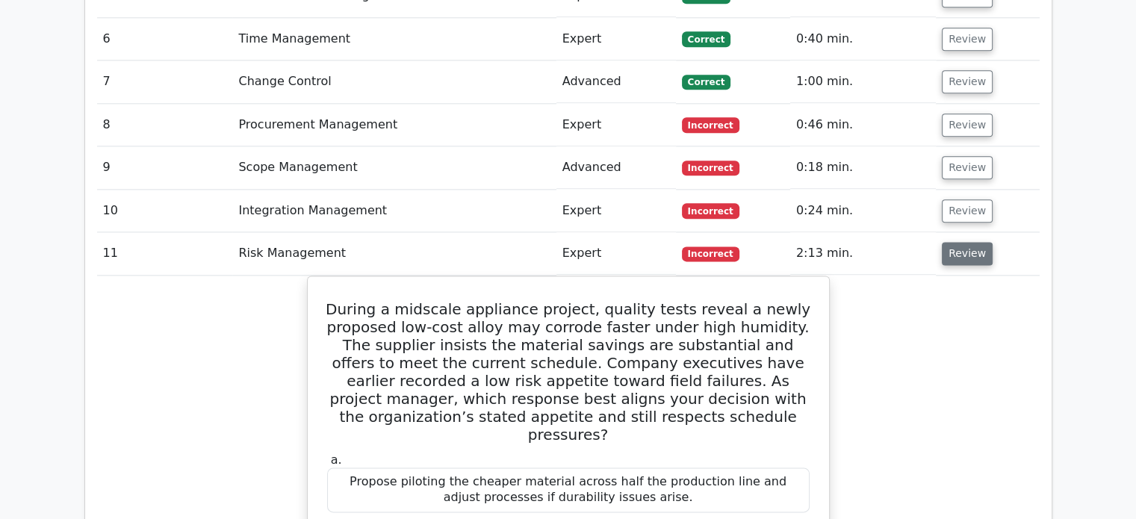
click at [957, 242] on button "Review" at bounding box center [967, 253] width 51 height 23
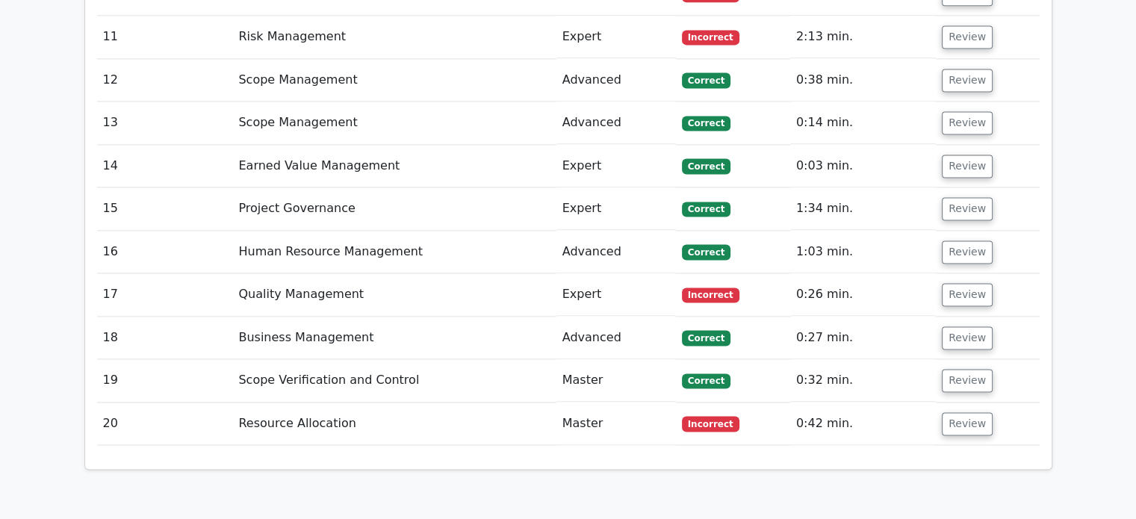
scroll to position [2109, 0]
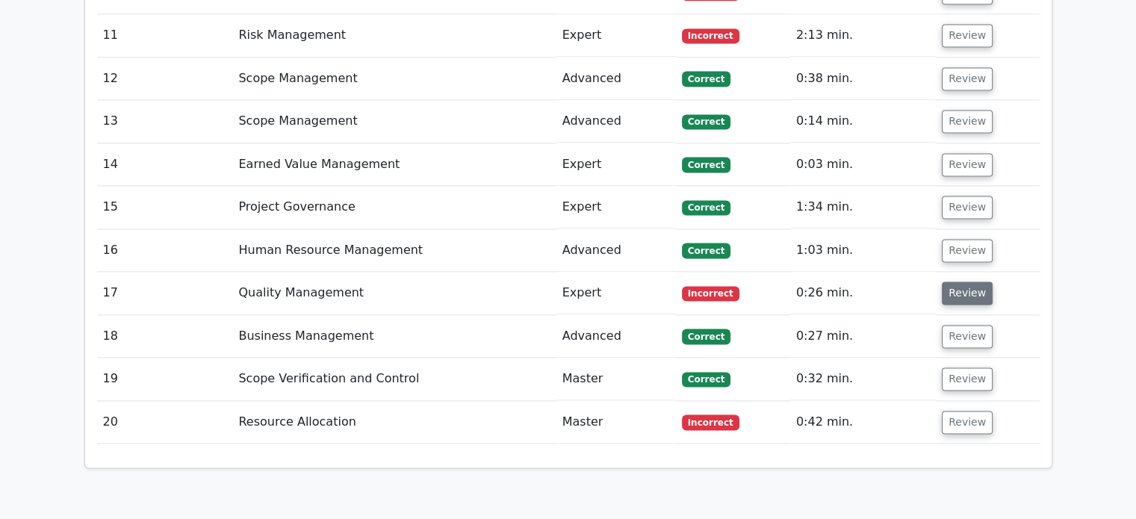
click at [959, 282] on button "Review" at bounding box center [967, 293] width 51 height 23
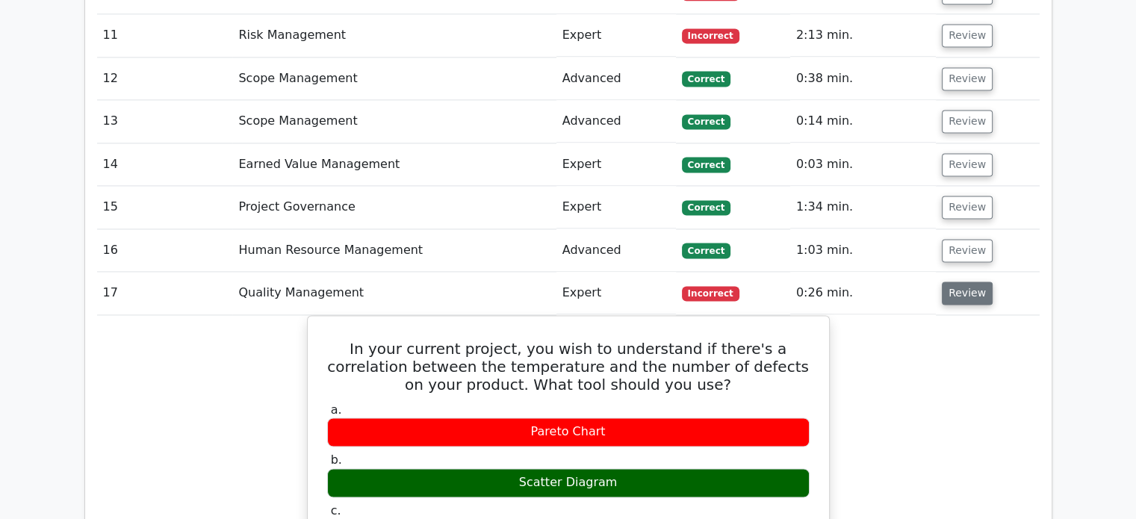
click at [965, 282] on button "Review" at bounding box center [967, 293] width 51 height 23
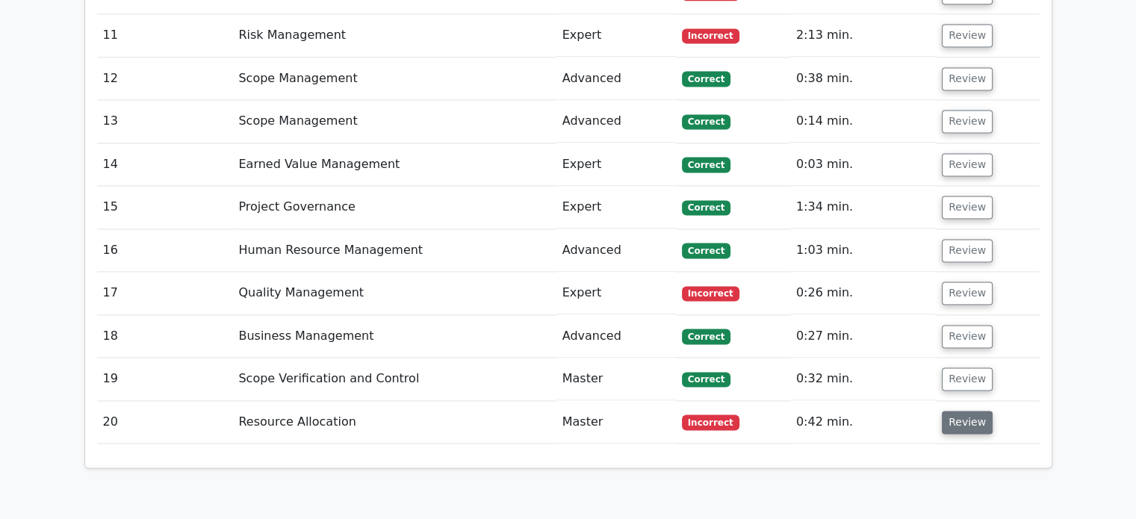
click at [961, 411] on button "Review" at bounding box center [967, 422] width 51 height 23
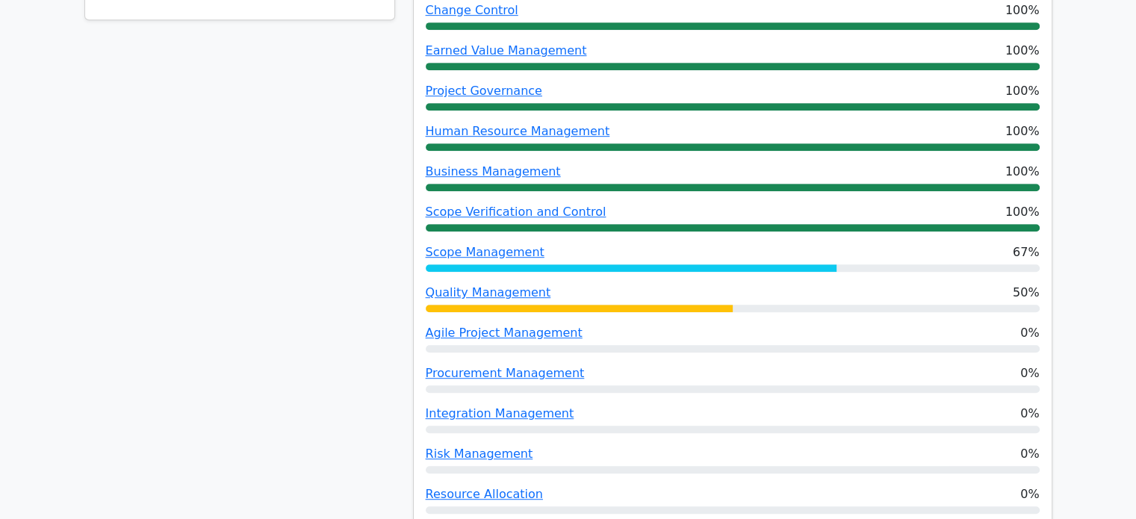
scroll to position [793, 0]
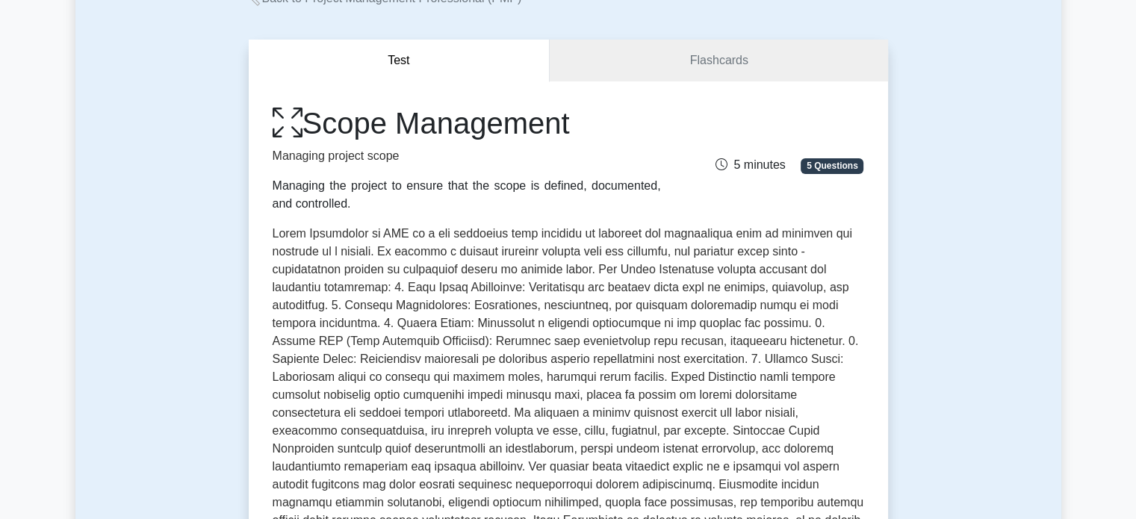
scroll to position [105, 0]
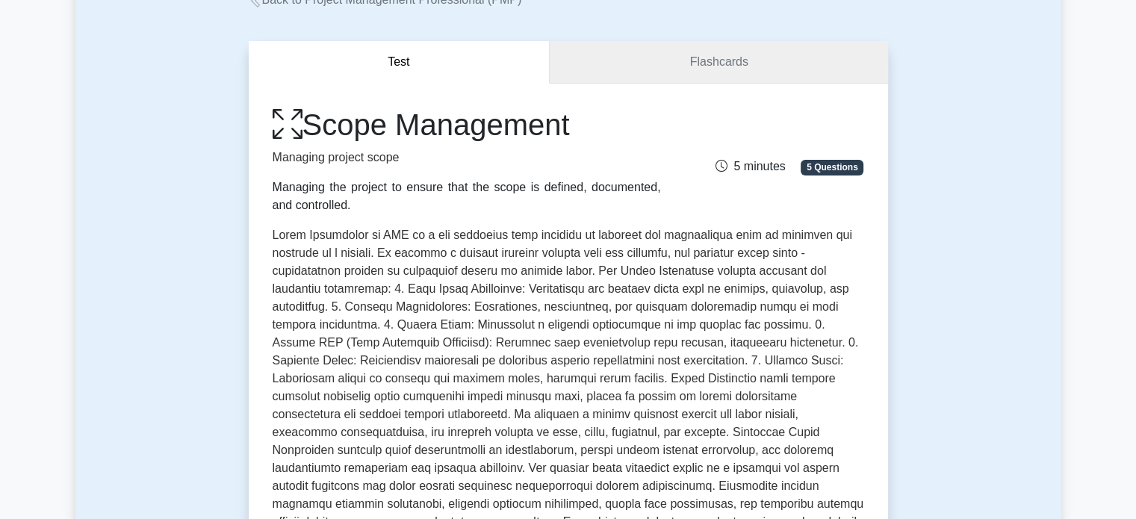
click at [717, 55] on link "Flashcards" at bounding box center [719, 62] width 338 height 43
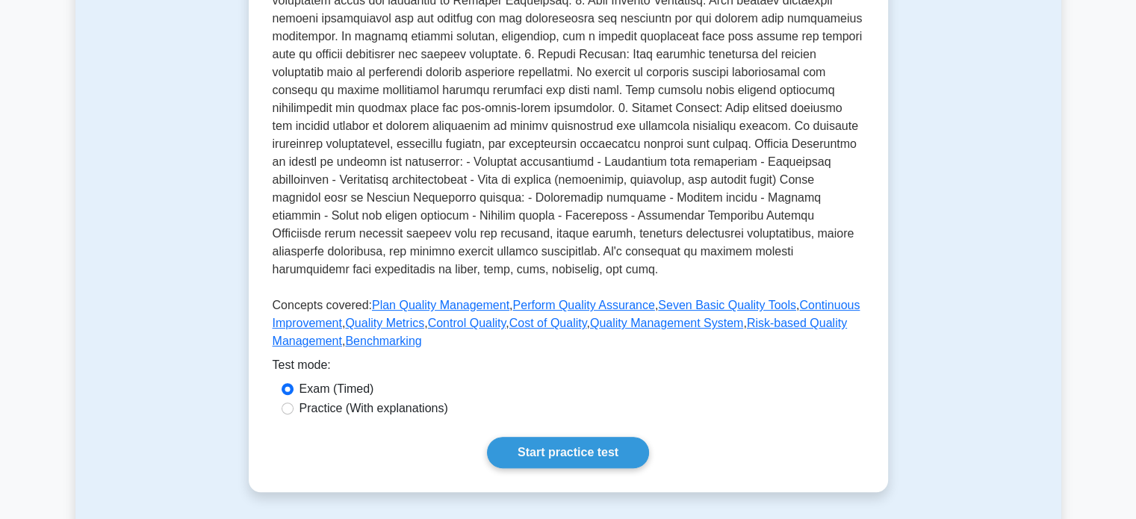
scroll to position [415, 0]
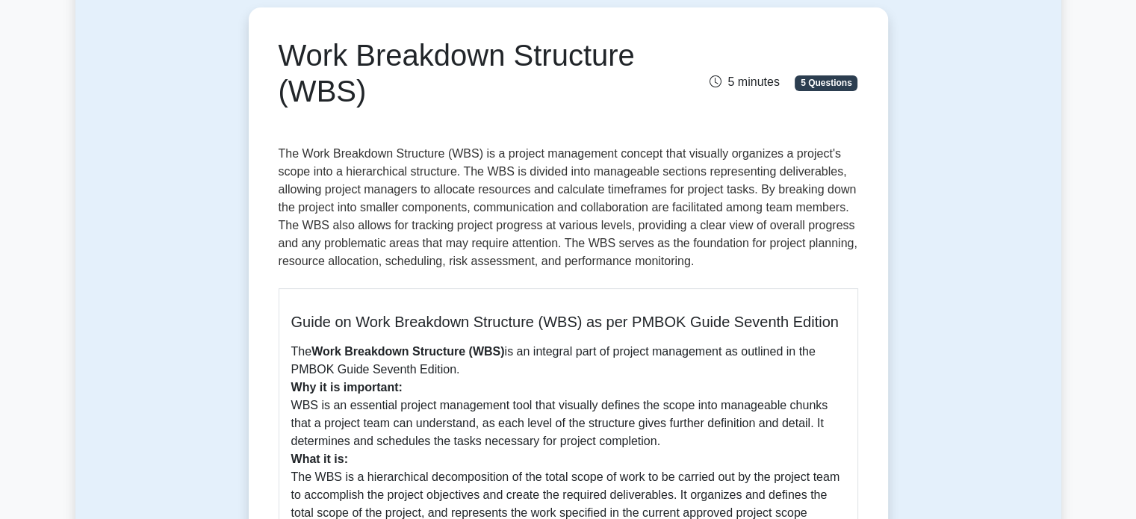
scroll to position [133, 0]
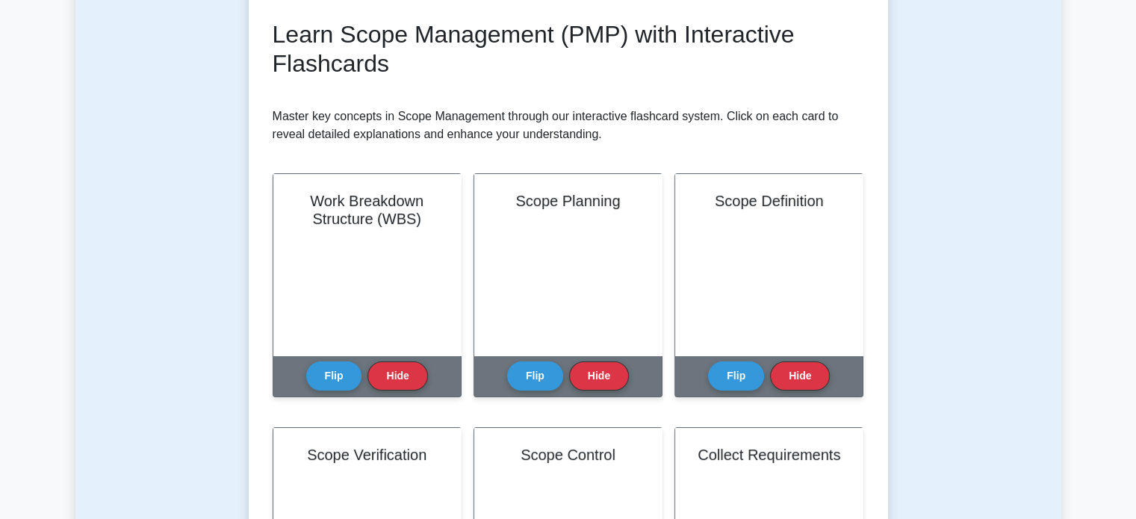
scroll to position [205, 0]
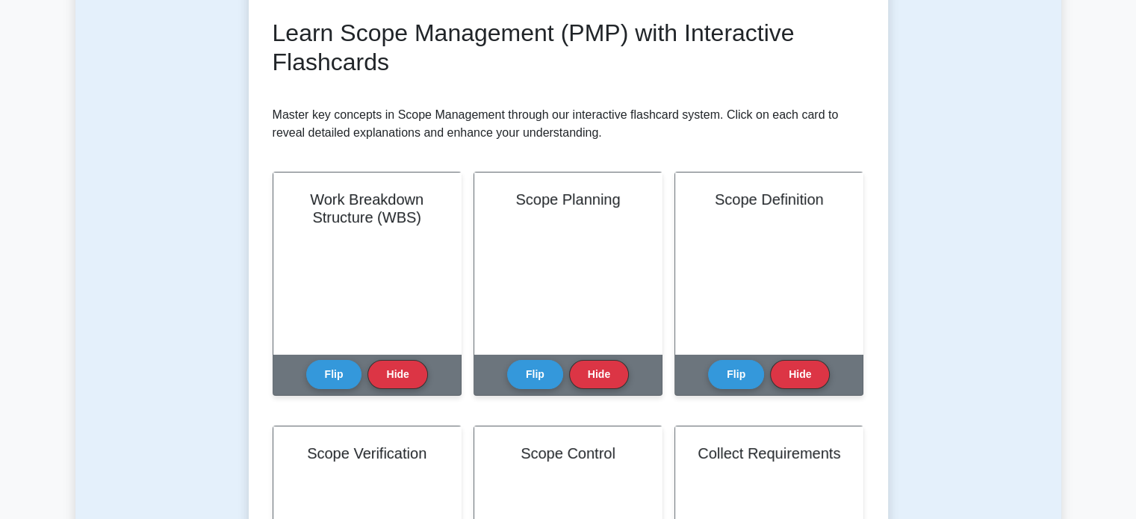
click at [680, 219] on div "Scope Definition" at bounding box center [769, 264] width 188 height 182
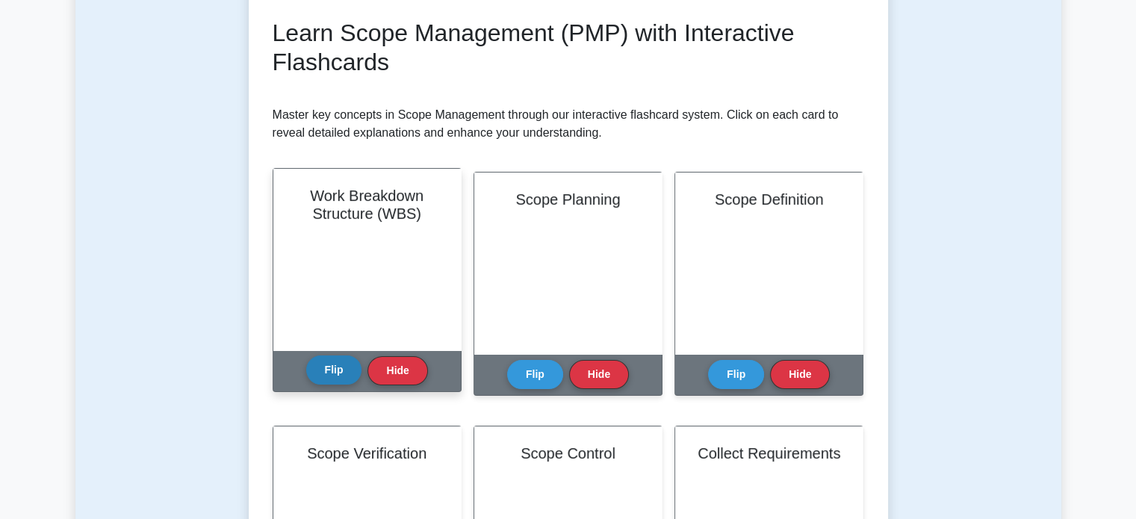
click at [339, 378] on button "Flip" at bounding box center [334, 370] width 56 height 29
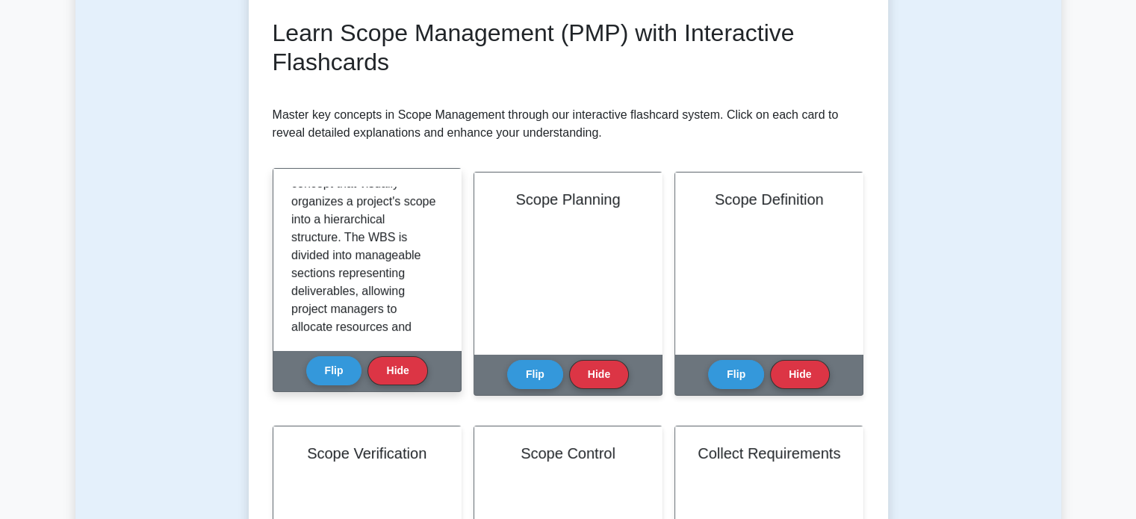
scroll to position [0, 0]
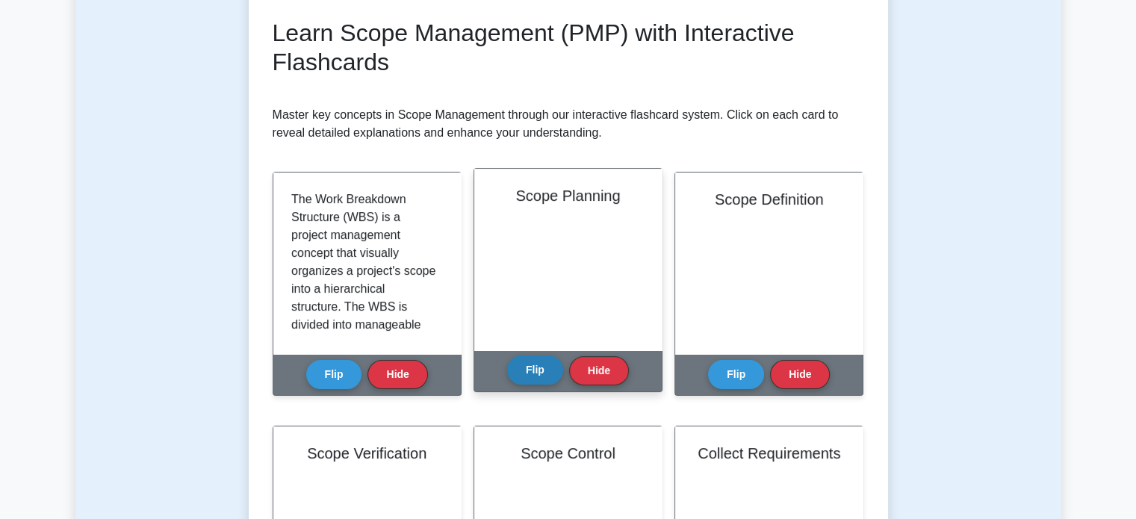
click at [524, 377] on button "Flip" at bounding box center [535, 370] width 56 height 29
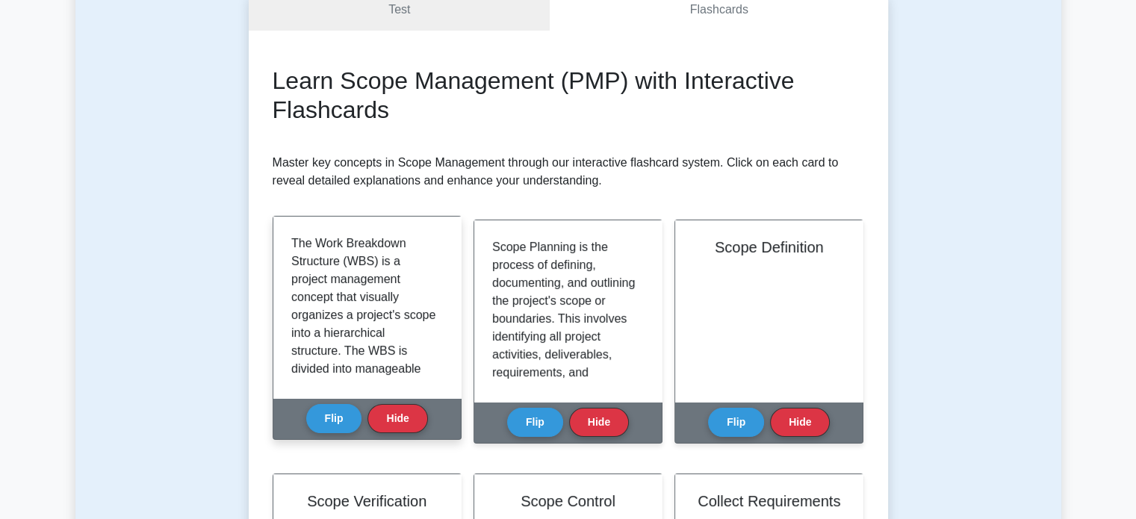
scroll to position [158, 0]
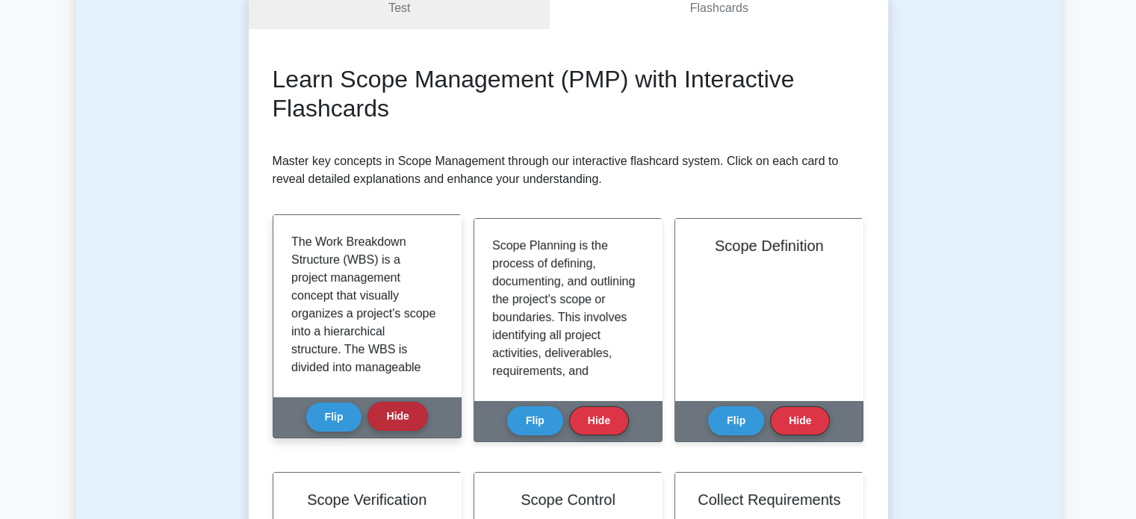
click at [388, 425] on button "Hide" at bounding box center [398, 416] width 60 height 29
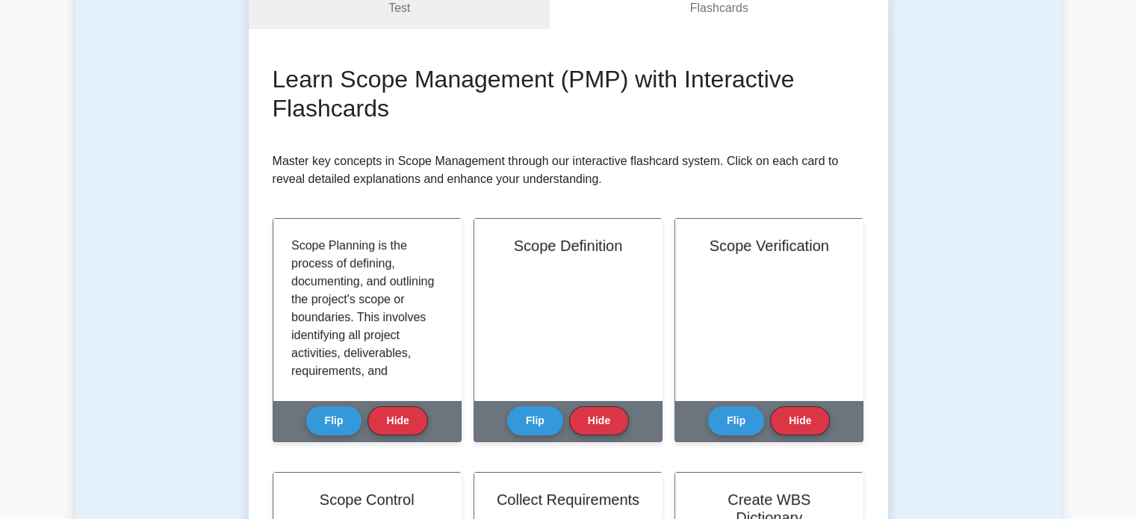
click at [388, 425] on button "Hide" at bounding box center [398, 420] width 60 height 29
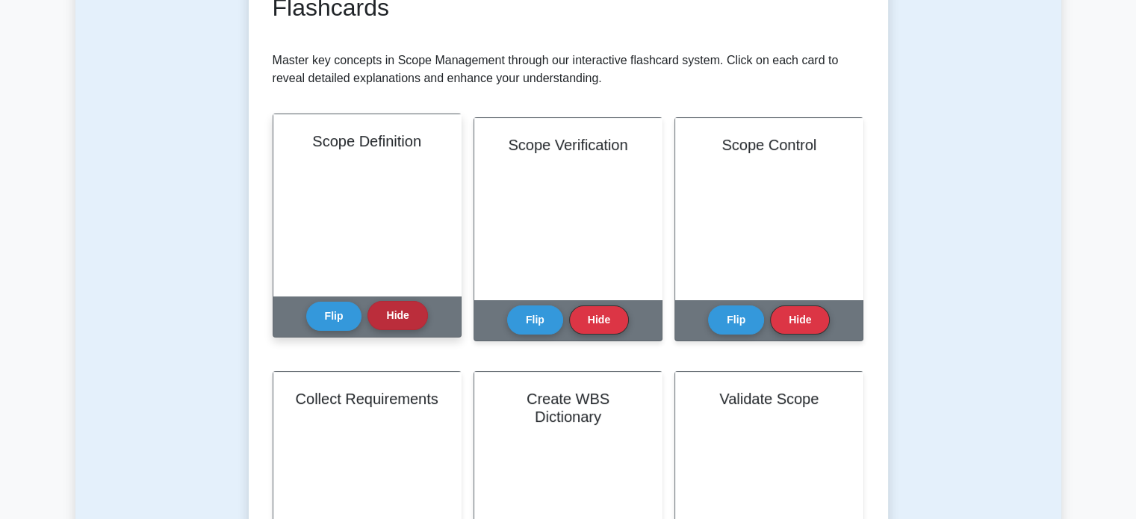
scroll to position [257, 0]
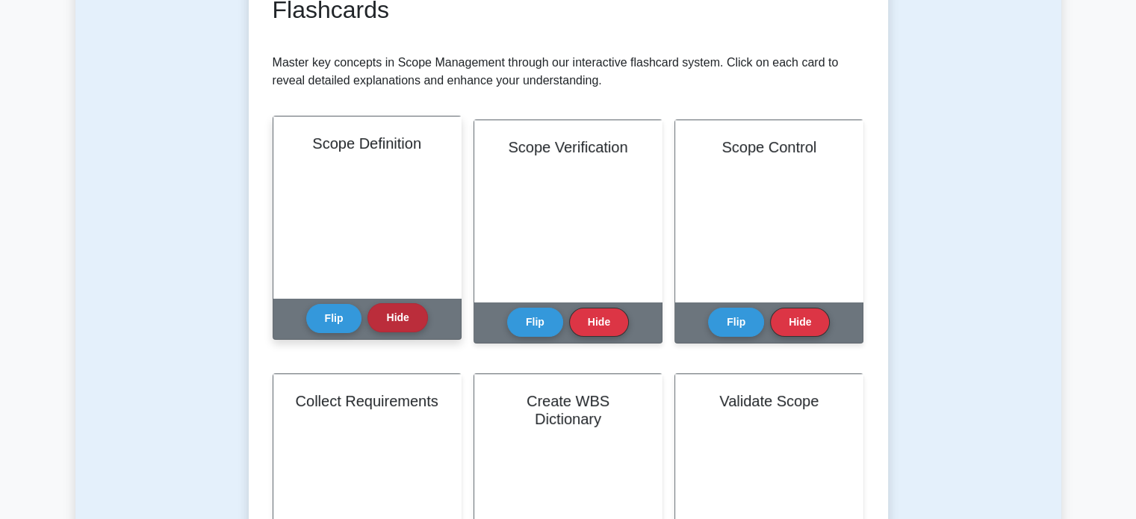
click at [406, 316] on button "Hide" at bounding box center [398, 317] width 60 height 29
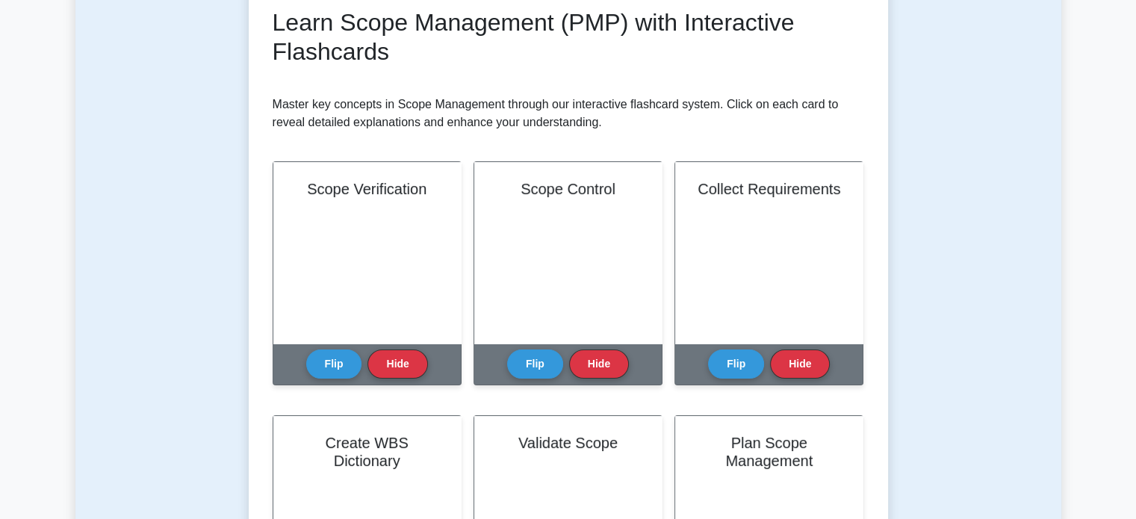
scroll to position [0, 0]
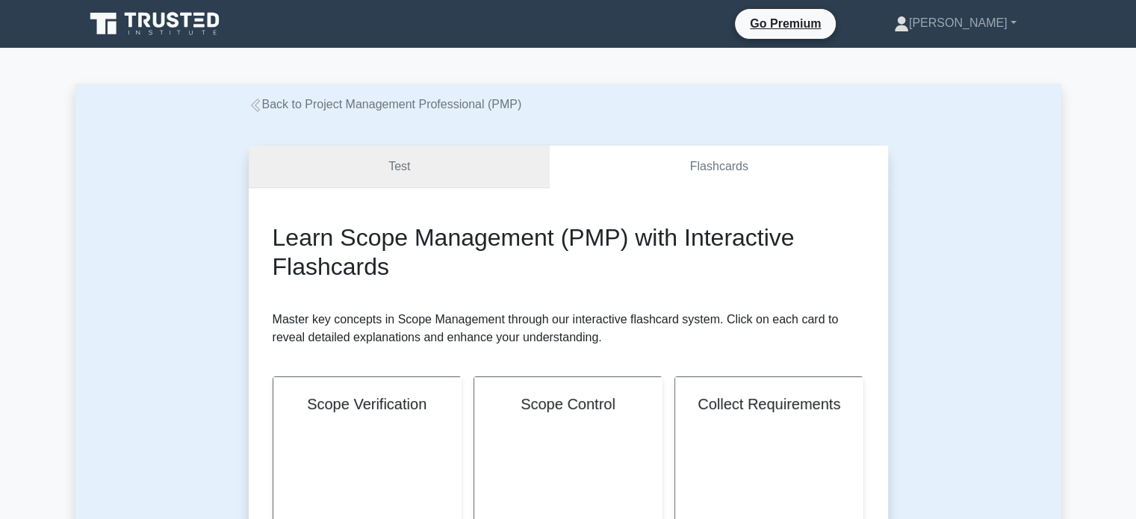
click at [447, 182] on link "Test" at bounding box center [400, 167] width 302 height 43
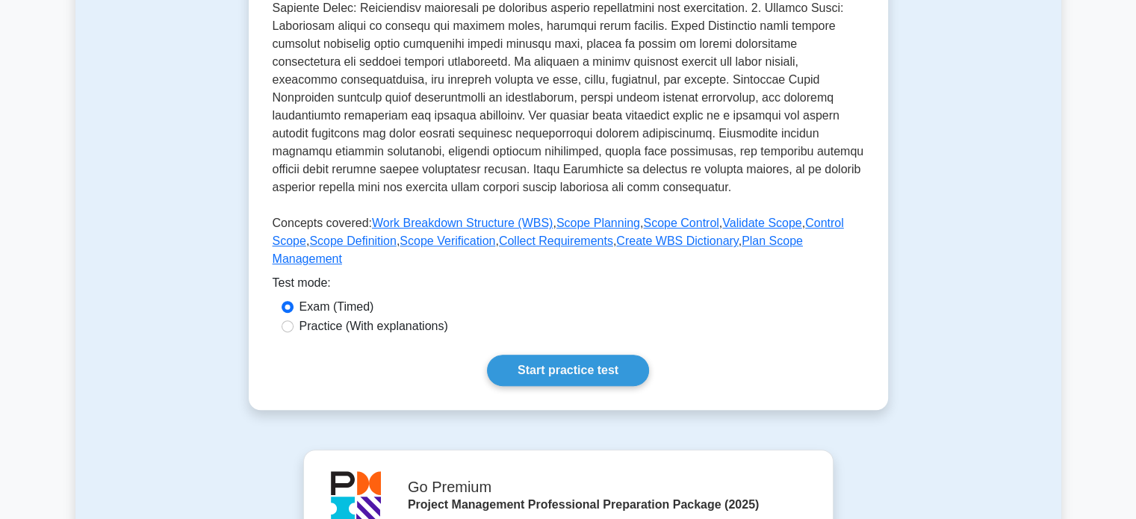
scroll to position [460, 0]
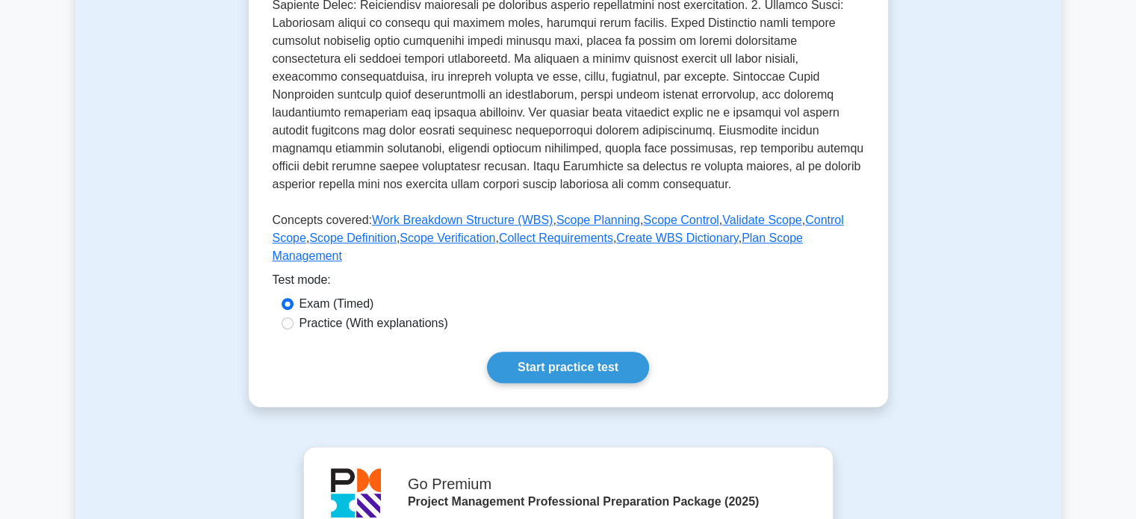
drag, startPoint x: 576, startPoint y: 214, endPoint x: 613, endPoint y: 197, distance: 40.4
click at [613, 197] on p at bounding box center [569, 35] width 592 height 329
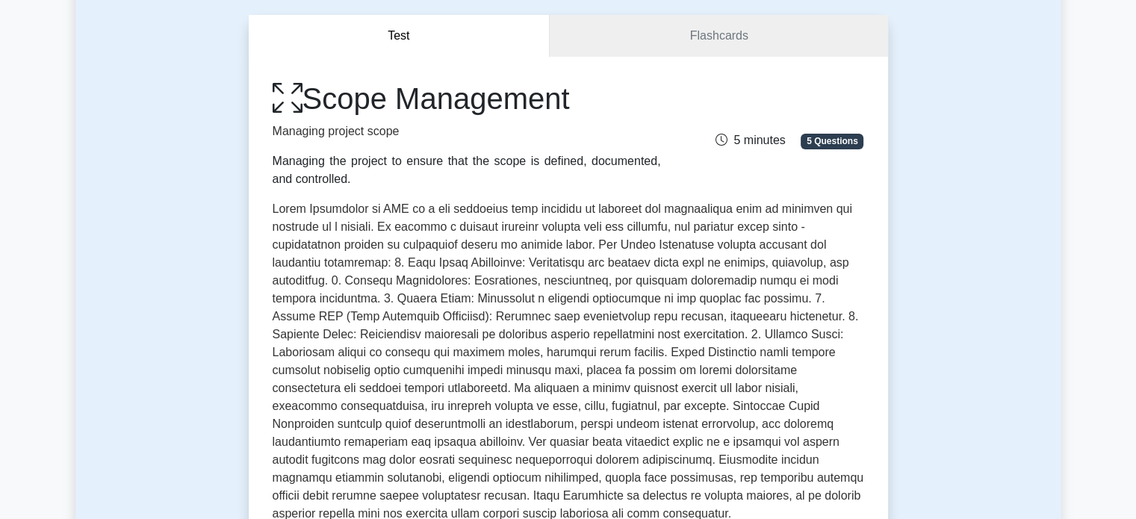
scroll to position [0, 0]
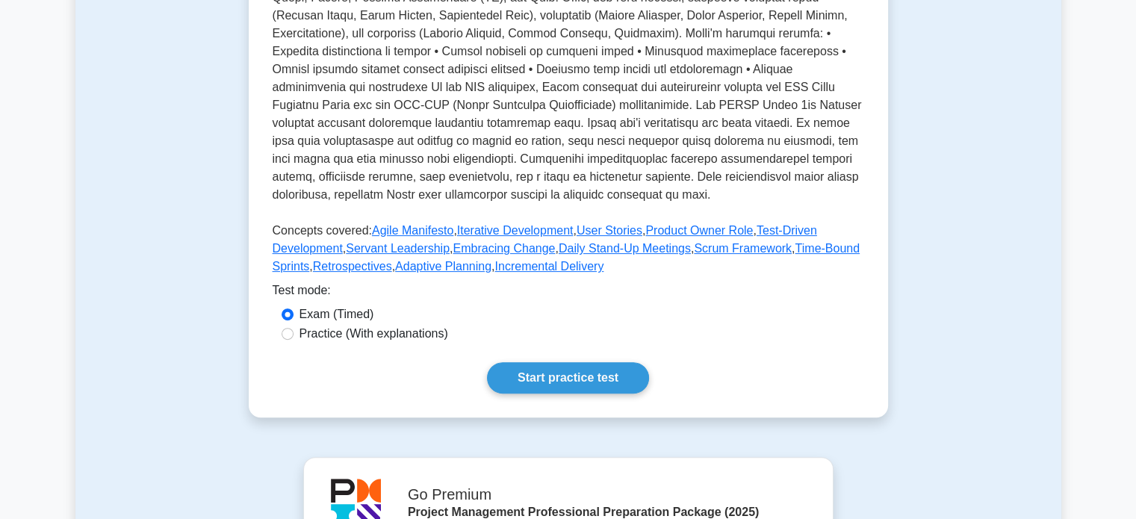
scroll to position [486, 0]
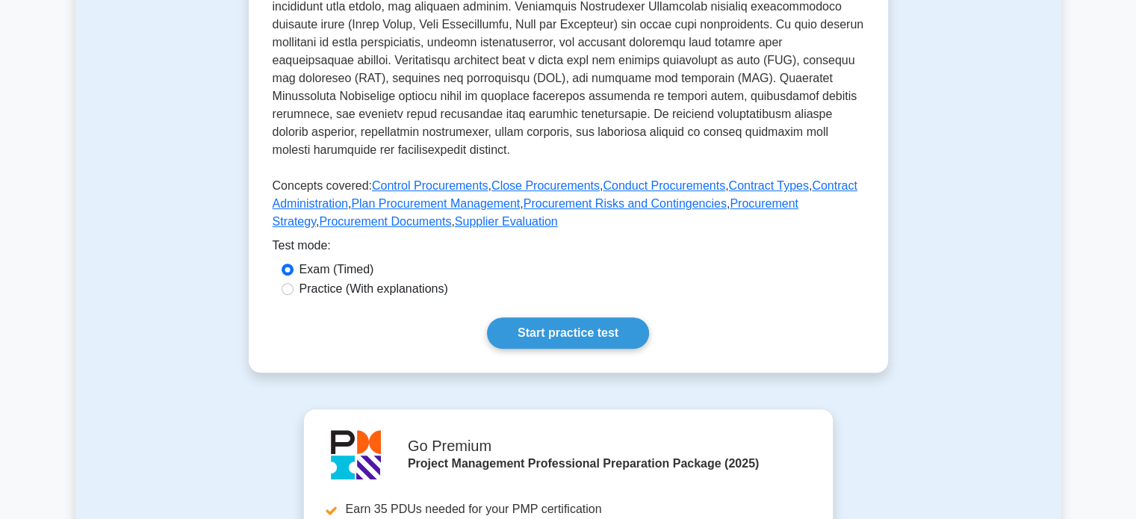
scroll to position [543, 0]
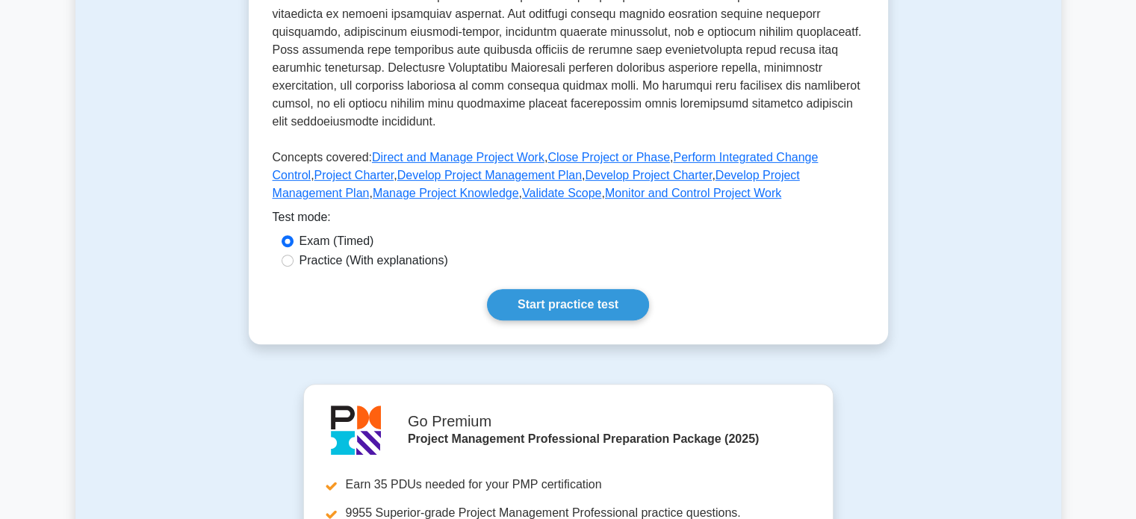
scroll to position [577, 0]
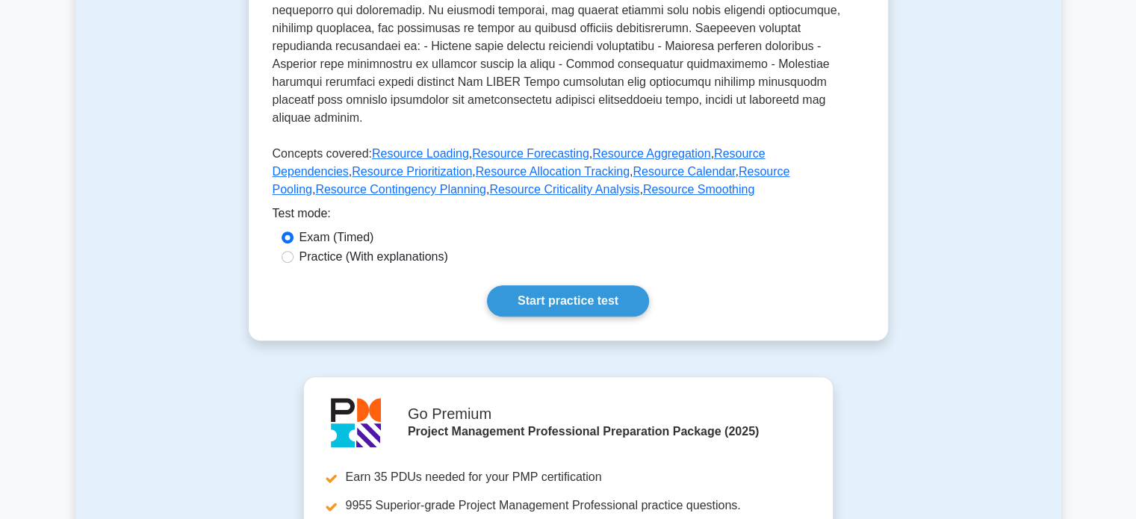
scroll to position [601, 0]
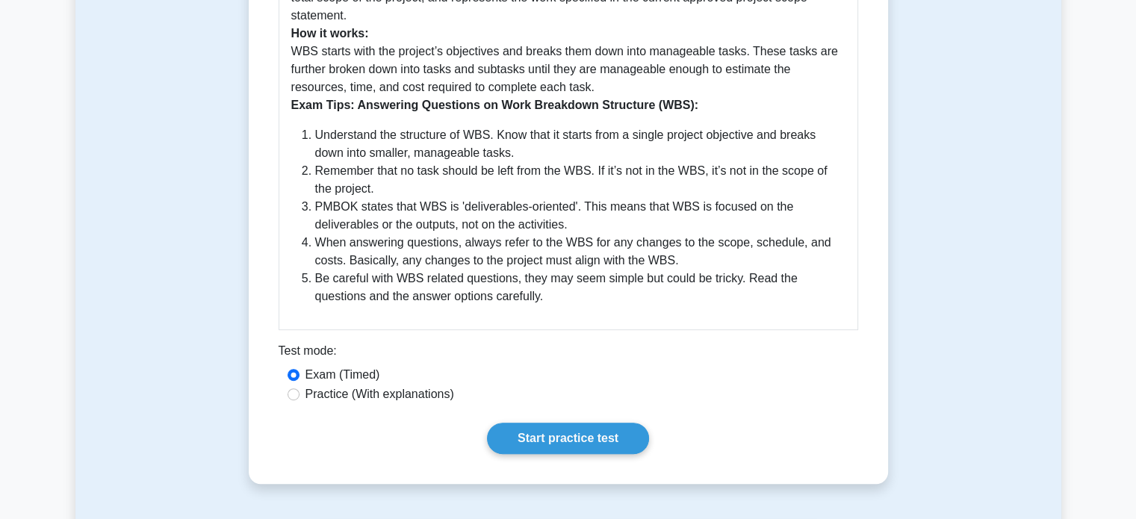
scroll to position [653, 0]
click at [559, 444] on link "Start practice test" at bounding box center [568, 439] width 162 height 31
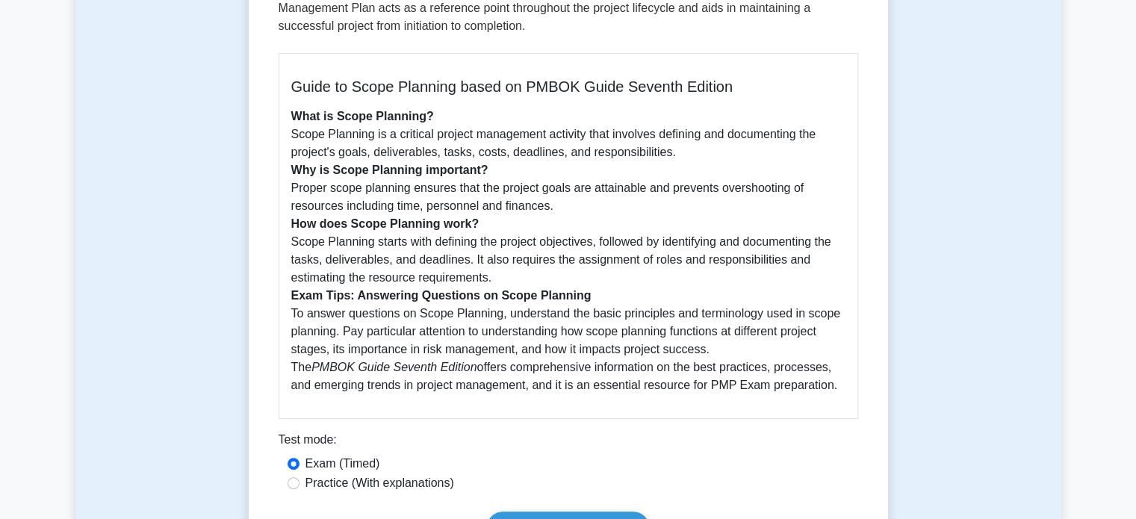
scroll to position [357, 0]
click at [614, 266] on p "What is Scope Planning? Scope Planning is a critical project management activit…" at bounding box center [568, 249] width 554 height 287
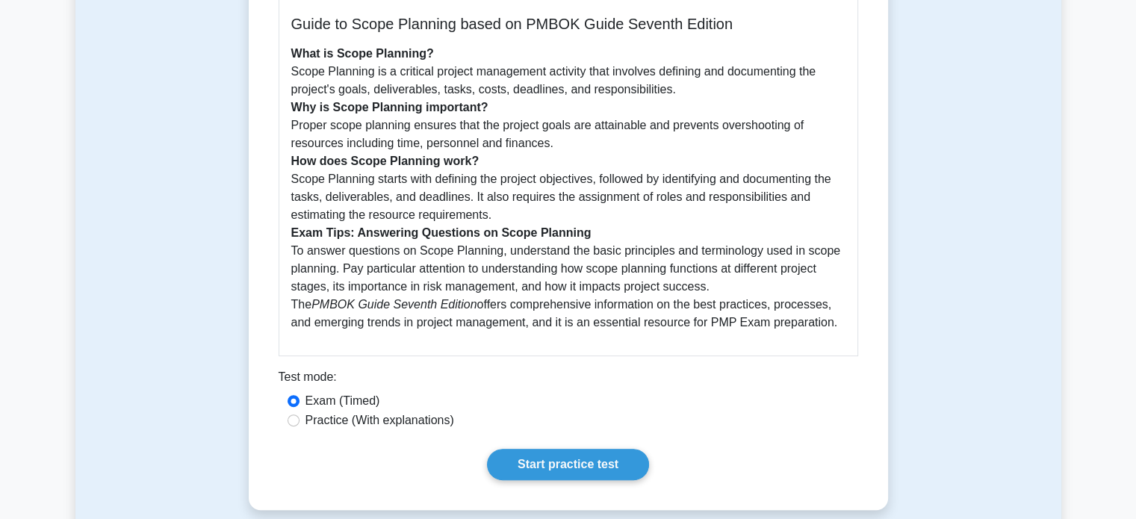
scroll to position [427, 0]
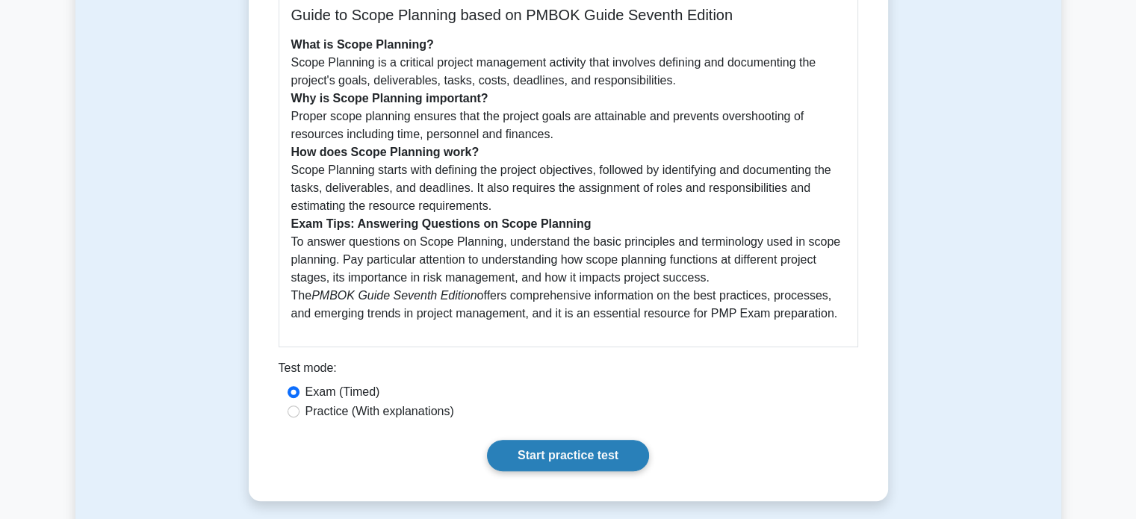
click at [588, 455] on link "Start practice test" at bounding box center [568, 455] width 162 height 31
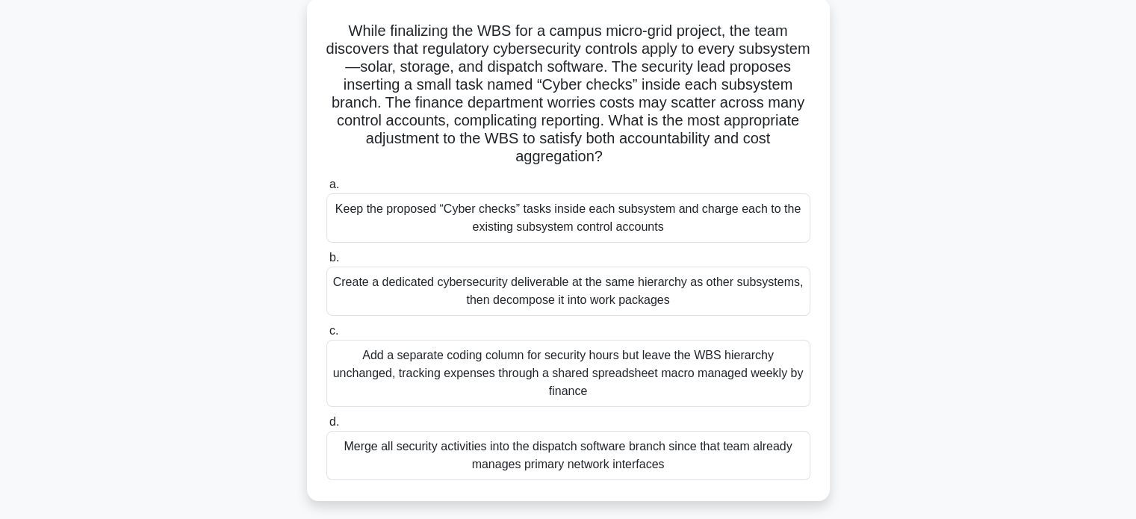
scroll to position [108, 0]
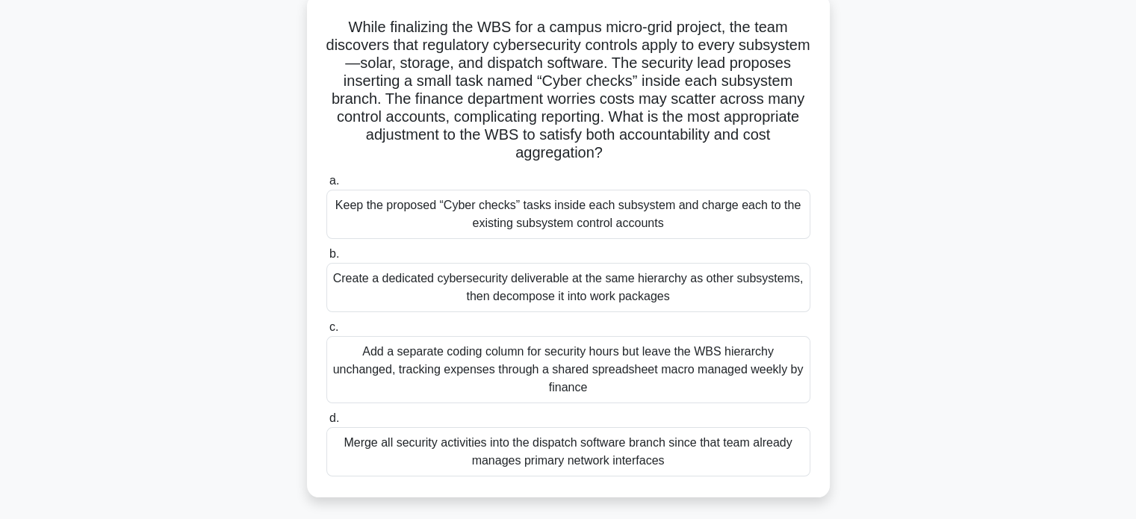
click at [527, 285] on div "Create a dedicated cybersecurity deliverable at the same hierarchy as other sub…" at bounding box center [569, 287] width 484 height 49
click at [327, 259] on input "b. Create a dedicated cybersecurity deliverable at the same hierarchy as other …" at bounding box center [327, 255] width 0 height 10
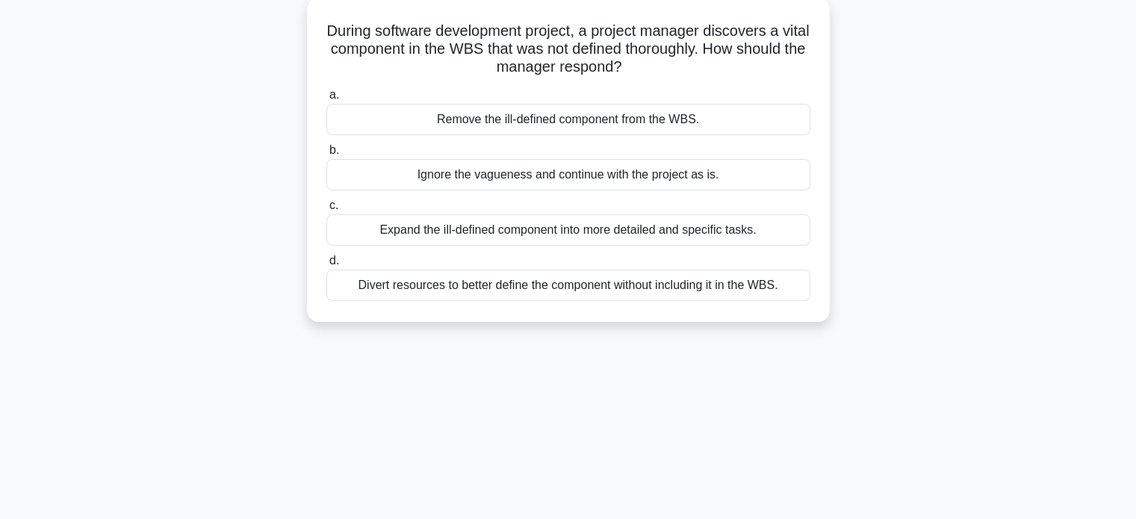
scroll to position [0, 0]
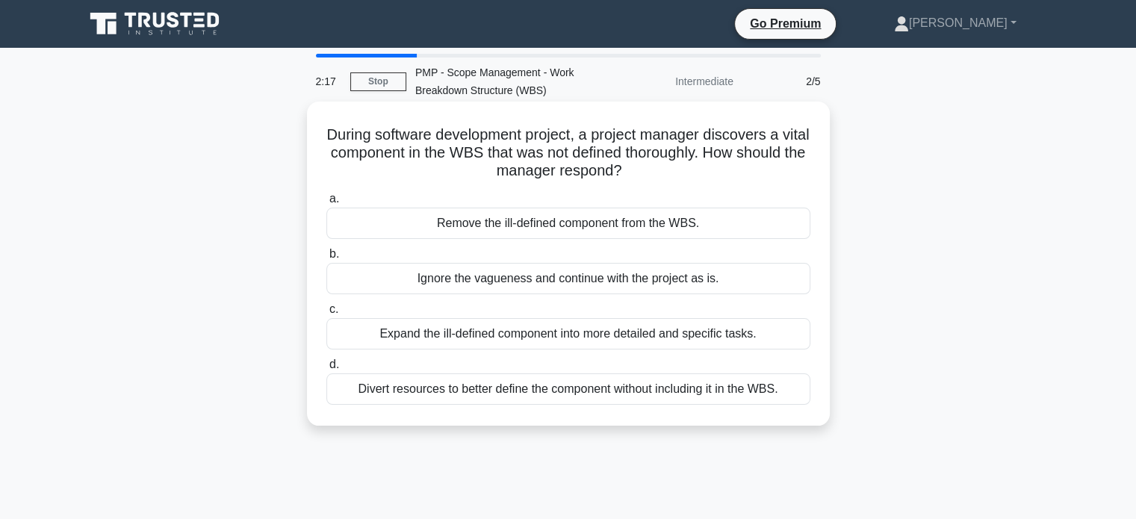
click at [631, 338] on div "Expand the ill-defined component into more detailed and specific tasks." at bounding box center [569, 333] width 484 height 31
click at [327, 315] on input "c. Expand the ill-defined component into more detailed and specific tasks." at bounding box center [327, 310] width 0 height 10
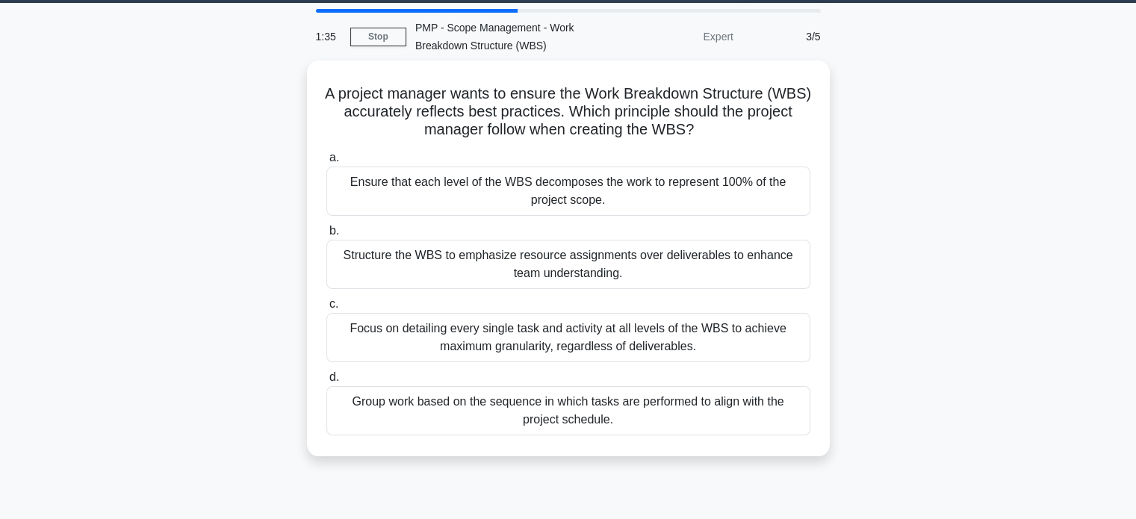
scroll to position [45, 0]
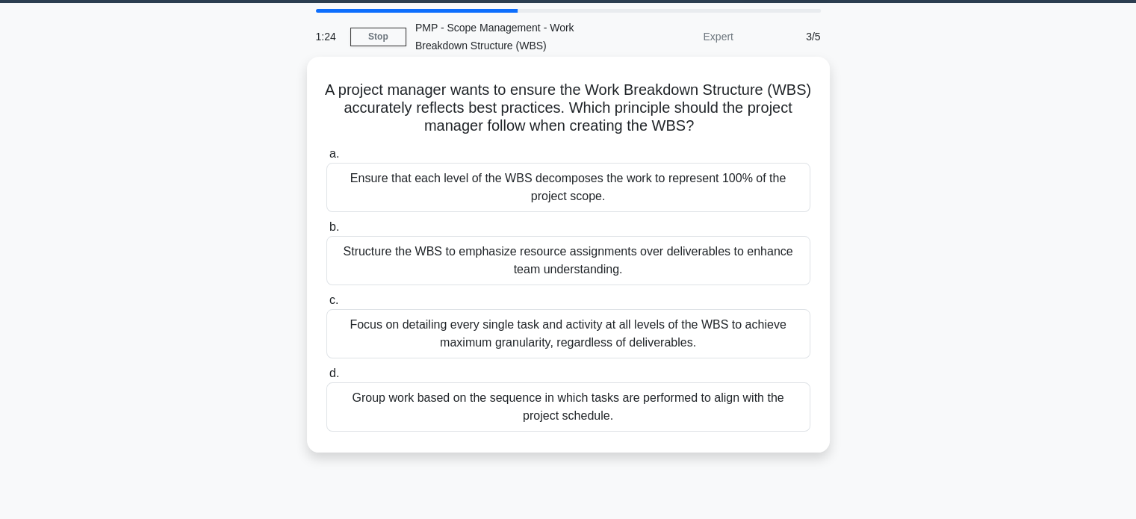
click at [639, 186] on div "Ensure that each level of the WBS decomposes the work to represent 100% of the …" at bounding box center [569, 187] width 484 height 49
click at [327, 159] on input "a. Ensure that each level of the WBS decomposes the work to represent 100% of t…" at bounding box center [327, 154] width 0 height 10
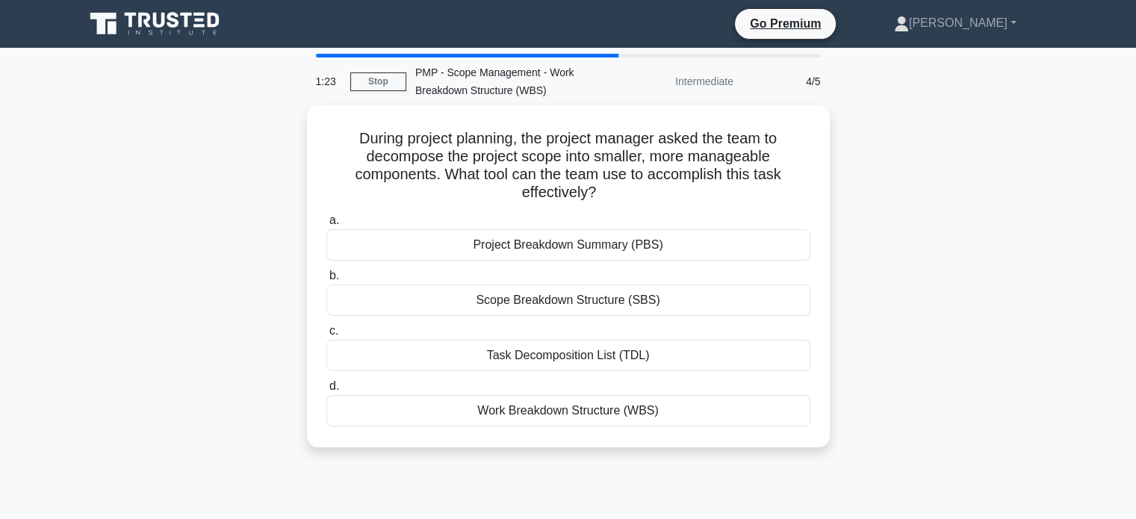
scroll to position [0, 0]
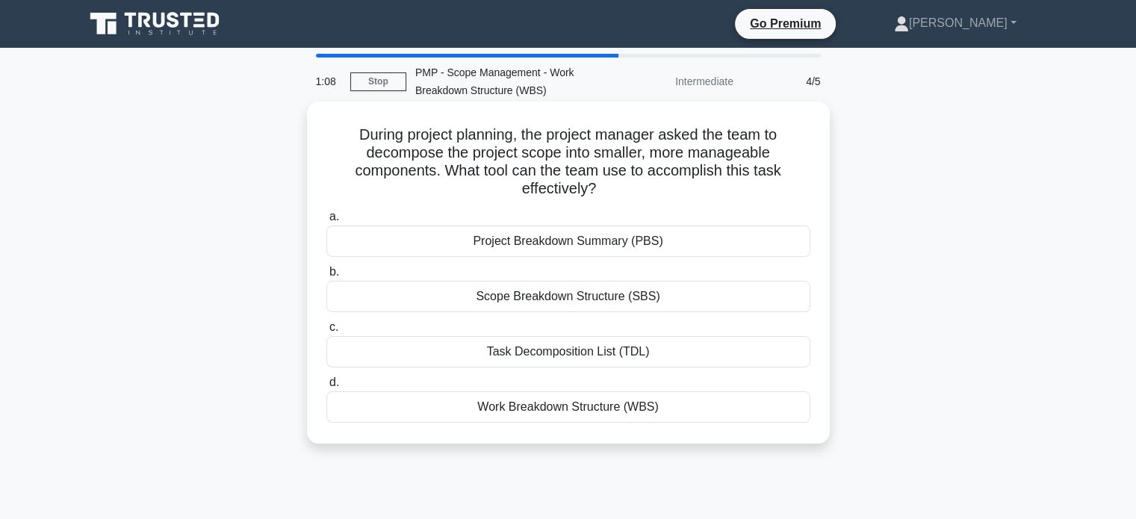
click at [617, 409] on div "Work Breakdown Structure (WBS)" at bounding box center [569, 407] width 484 height 31
click at [327, 388] on input "d. Work Breakdown Structure (WBS)" at bounding box center [327, 383] width 0 height 10
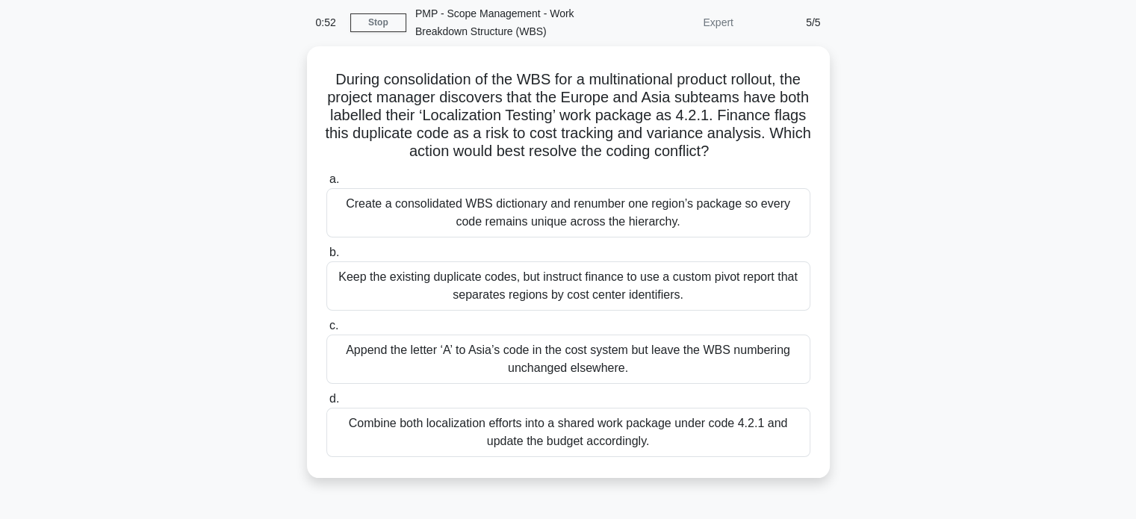
scroll to position [61, 0]
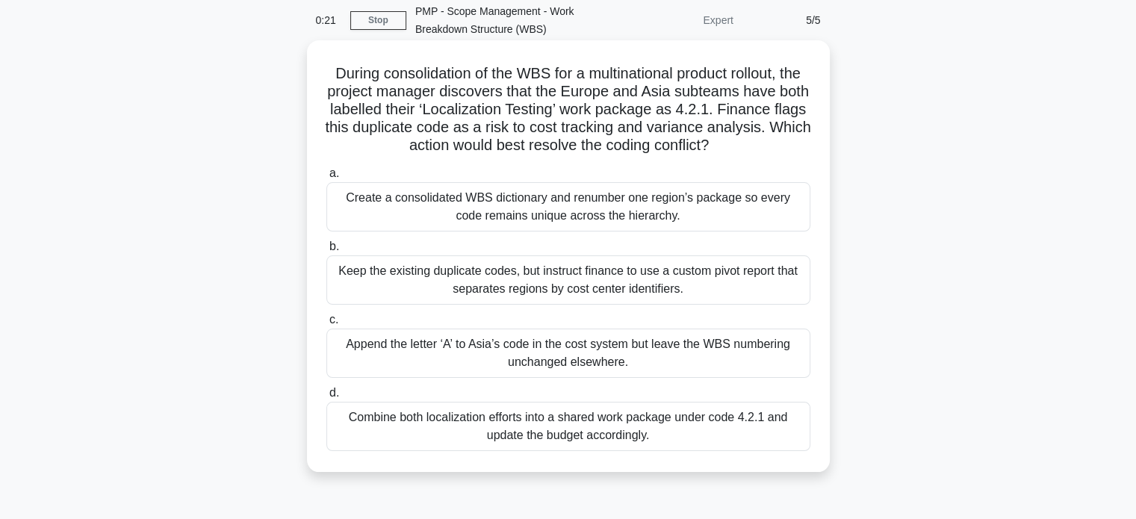
click at [643, 195] on div "Create a consolidated WBS dictionary and renumber one region’s package so every…" at bounding box center [569, 206] width 484 height 49
click at [327, 179] on input "a. Create a consolidated WBS dictionary and renumber one region’s package so ev…" at bounding box center [327, 174] width 0 height 10
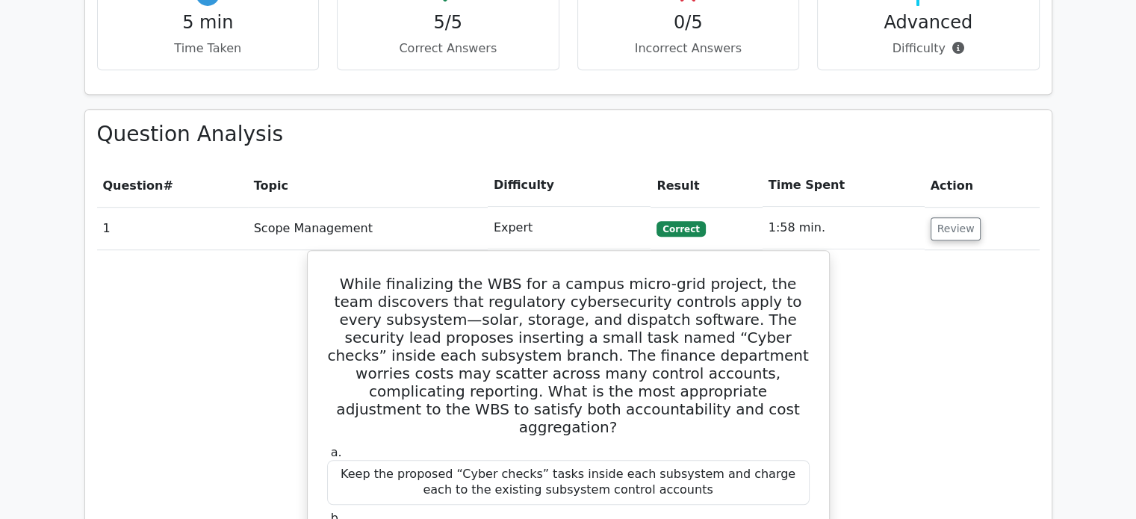
scroll to position [947, 0]
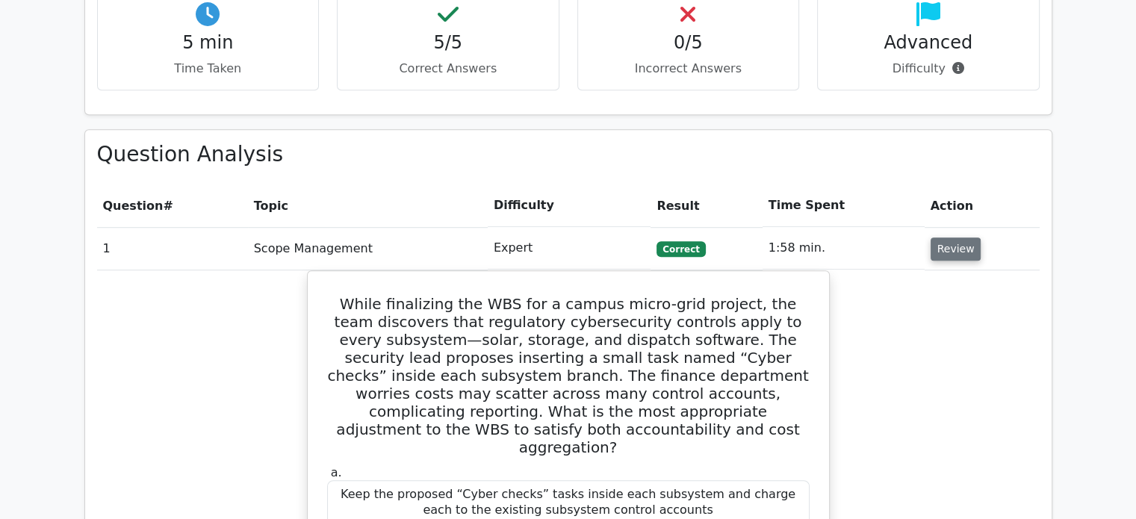
click at [941, 238] on button "Review" at bounding box center [956, 249] width 51 height 23
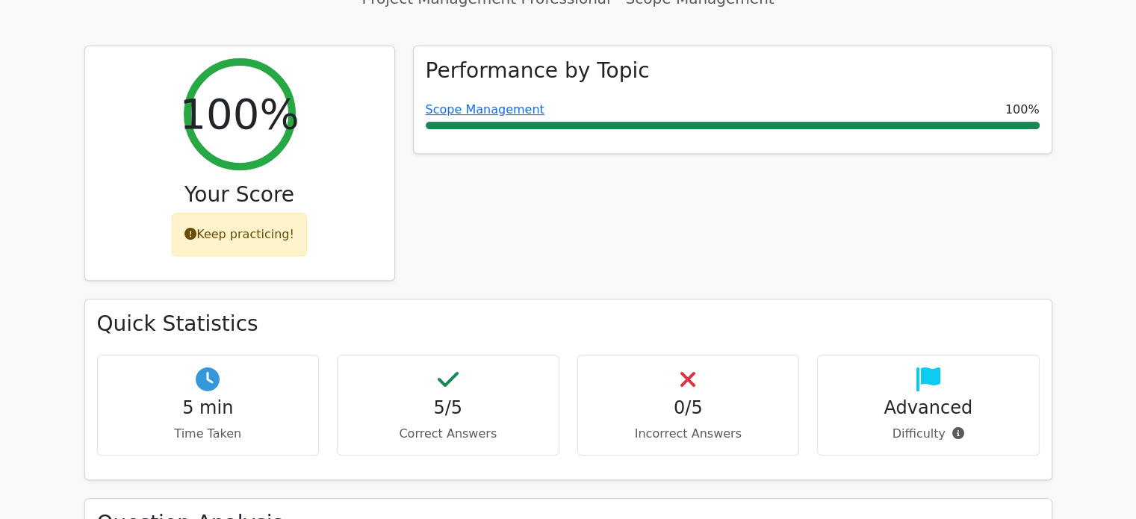
scroll to position [581, 0]
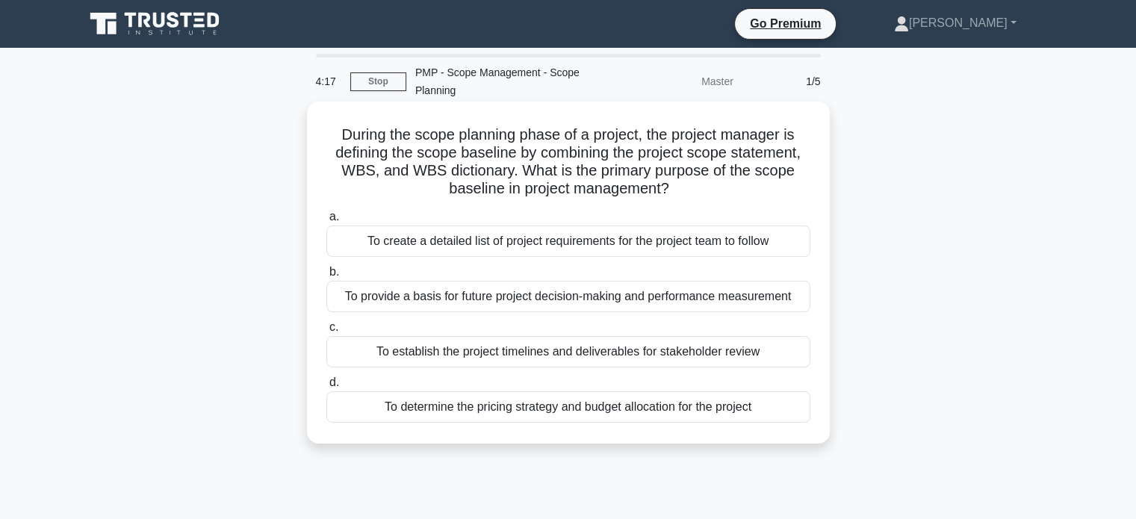
click at [657, 250] on div "To create a detailed list of project requirements for the project team to follow" at bounding box center [569, 241] width 484 height 31
click at [327, 222] on input "a. To create a detailed list of project requirements for the project team to fo…" at bounding box center [327, 217] width 0 height 10
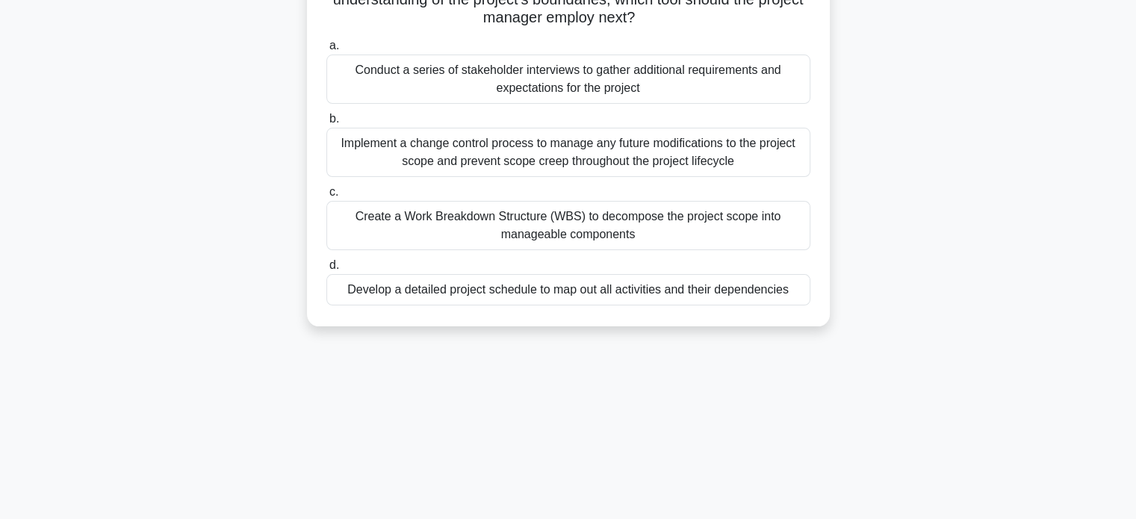
scroll to position [229, 0]
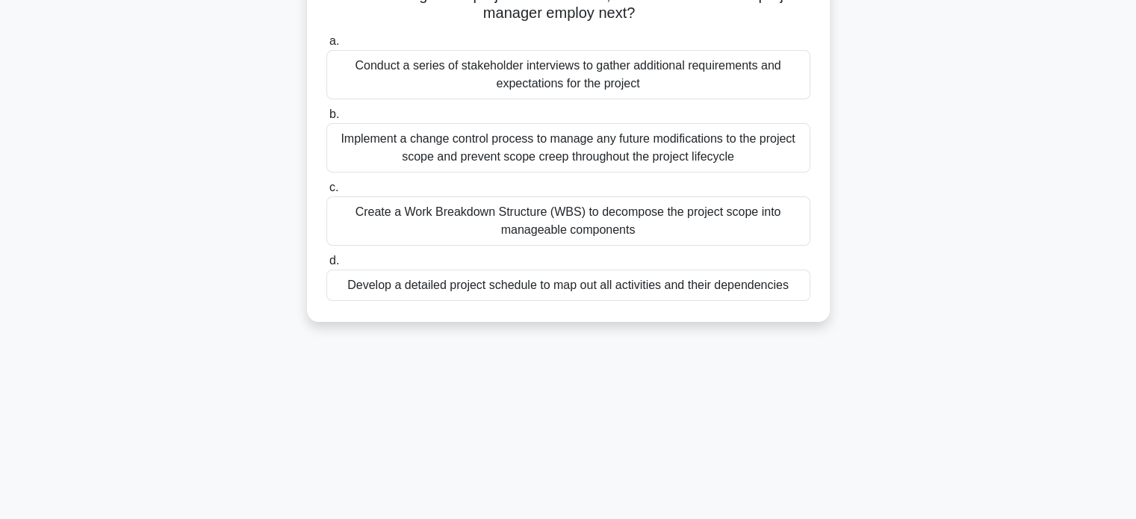
click at [663, 207] on div "Create a Work Breakdown Structure (WBS) to decompose the project scope into man…" at bounding box center [569, 221] width 484 height 49
click at [327, 193] on input "c. Create a Work Breakdown Structure (WBS) to decompose the project scope into …" at bounding box center [327, 188] width 0 height 10
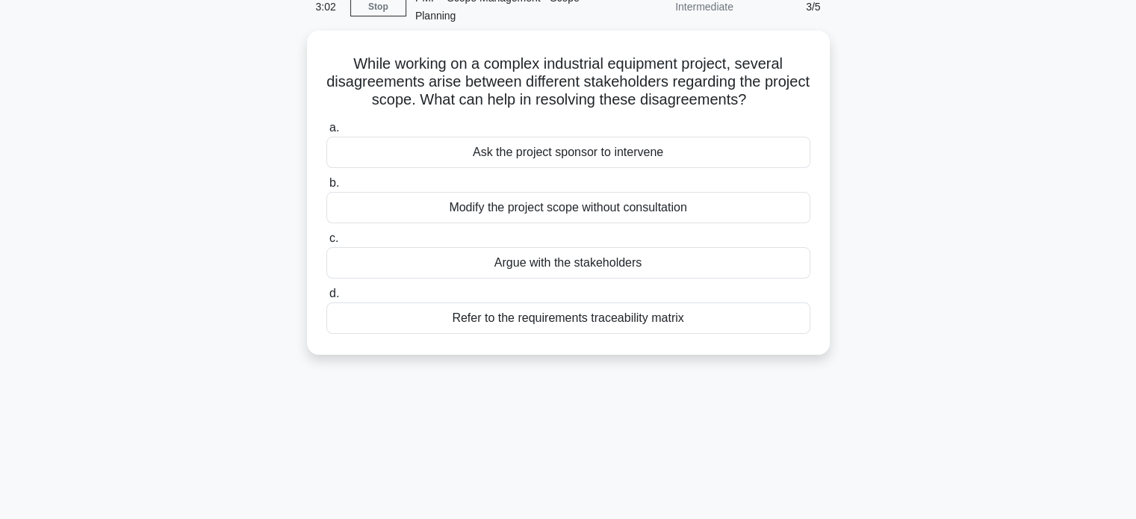
scroll to position [0, 0]
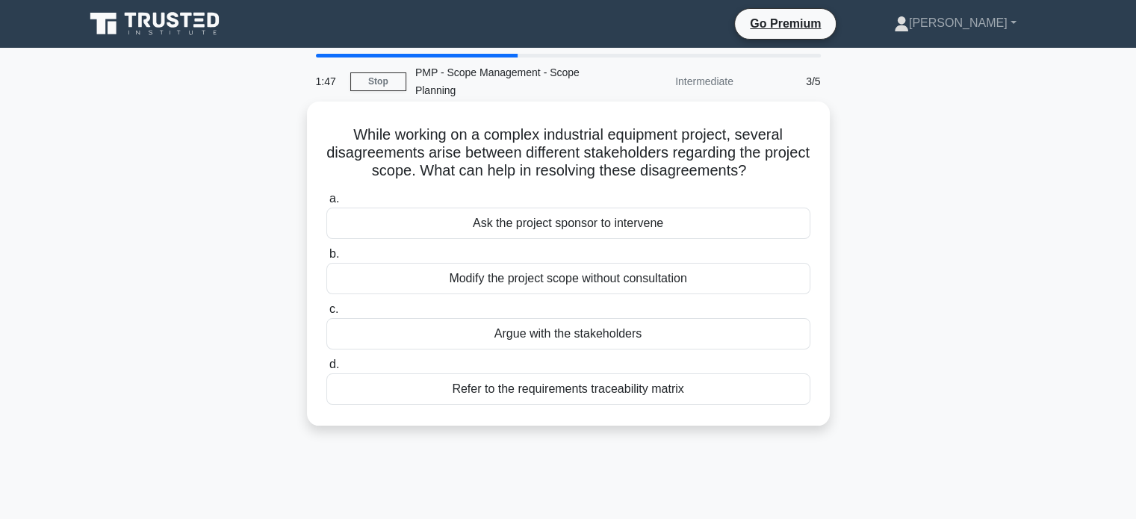
click at [616, 388] on div "Refer to the requirements traceability matrix" at bounding box center [569, 389] width 484 height 31
click at [327, 370] on input "d. Refer to the requirements traceability matrix" at bounding box center [327, 365] width 0 height 10
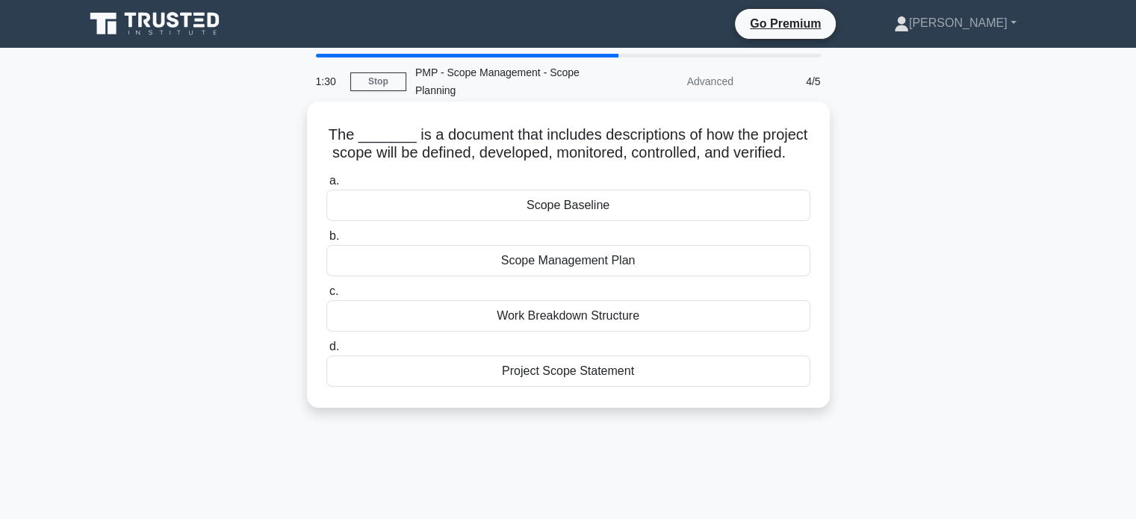
click at [569, 276] on div "Scope Management Plan" at bounding box center [569, 260] width 484 height 31
click at [327, 241] on input "b. Scope Management Plan" at bounding box center [327, 237] width 0 height 10
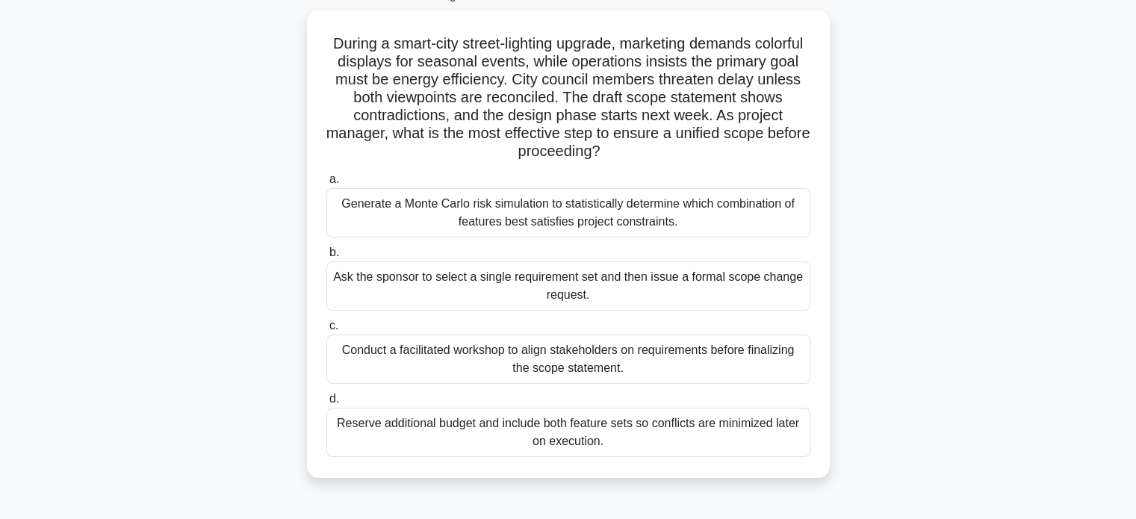
scroll to position [96, 0]
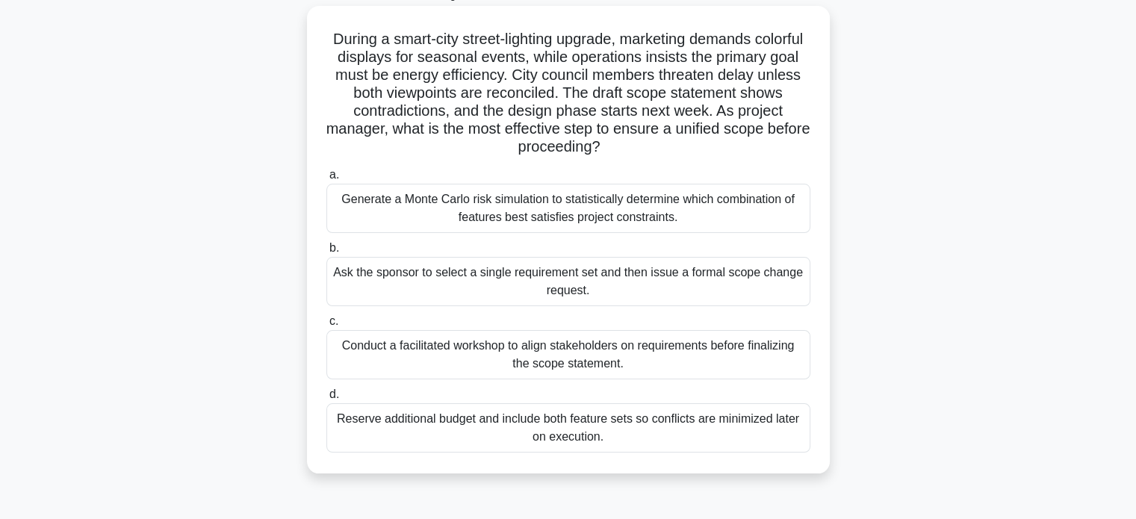
click at [588, 212] on div "Generate a Monte Carlo risk simulation to statistically determine which combina…" at bounding box center [569, 208] width 484 height 49
click at [327, 180] on input "a. Generate a Monte Carlo risk simulation to statistically determine which comb…" at bounding box center [327, 175] width 0 height 10
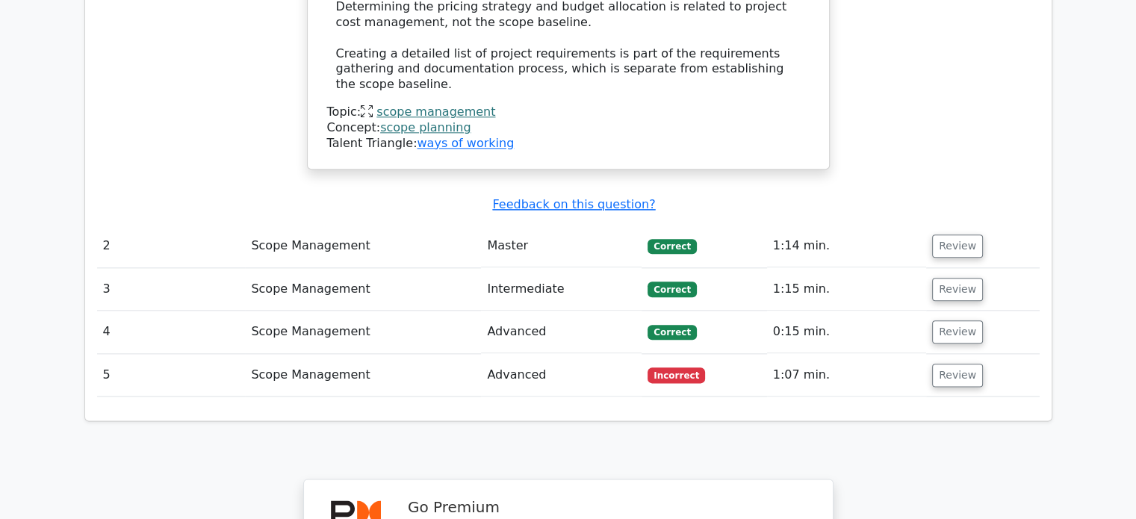
scroll to position [1762, 0]
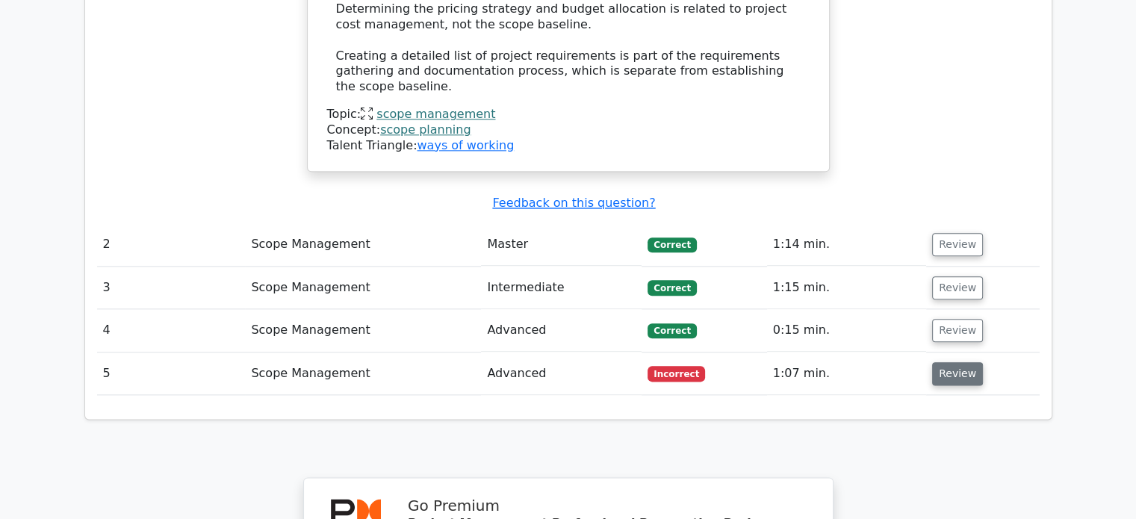
click at [948, 362] on button "Review" at bounding box center [957, 373] width 51 height 23
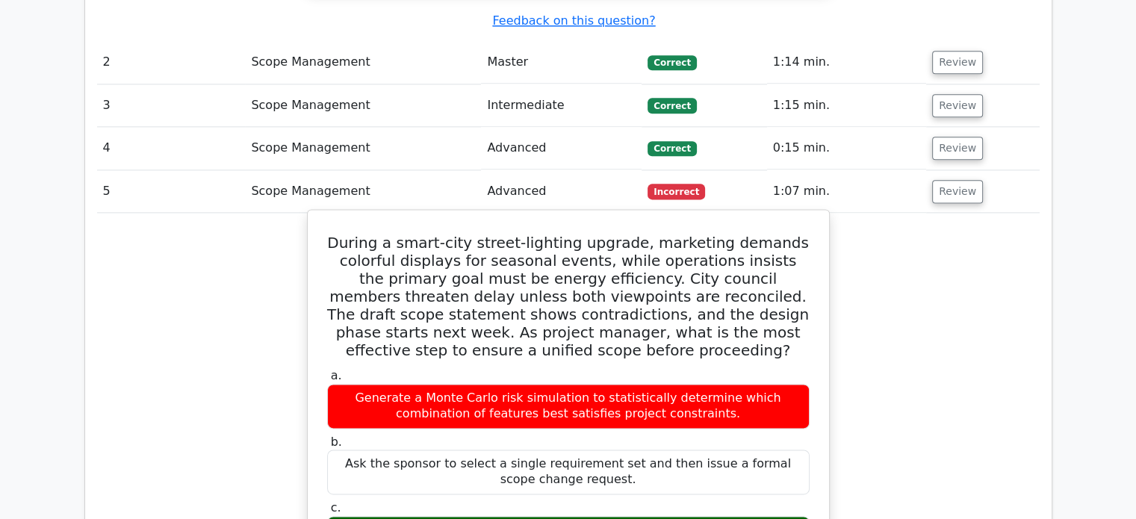
scroll to position [1946, 0]
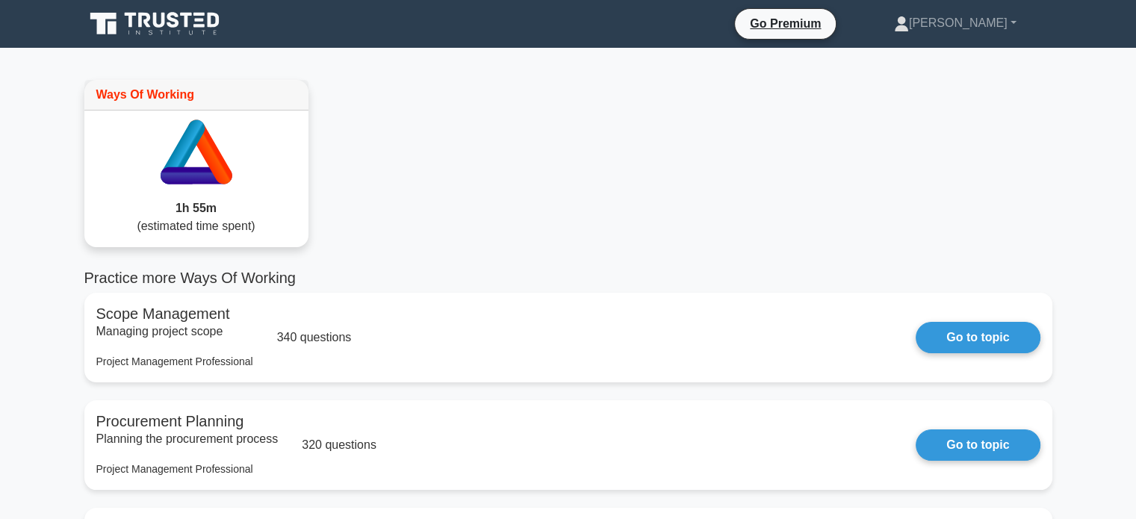
drag, startPoint x: 200, startPoint y: 161, endPoint x: 164, endPoint y: 185, distance: 42.7
click at [164, 185] on icon at bounding box center [196, 149] width 224 height 77
click at [217, 167] on icon at bounding box center [210, 152] width 44 height 64
